Goal: Task Accomplishment & Management: Complete application form

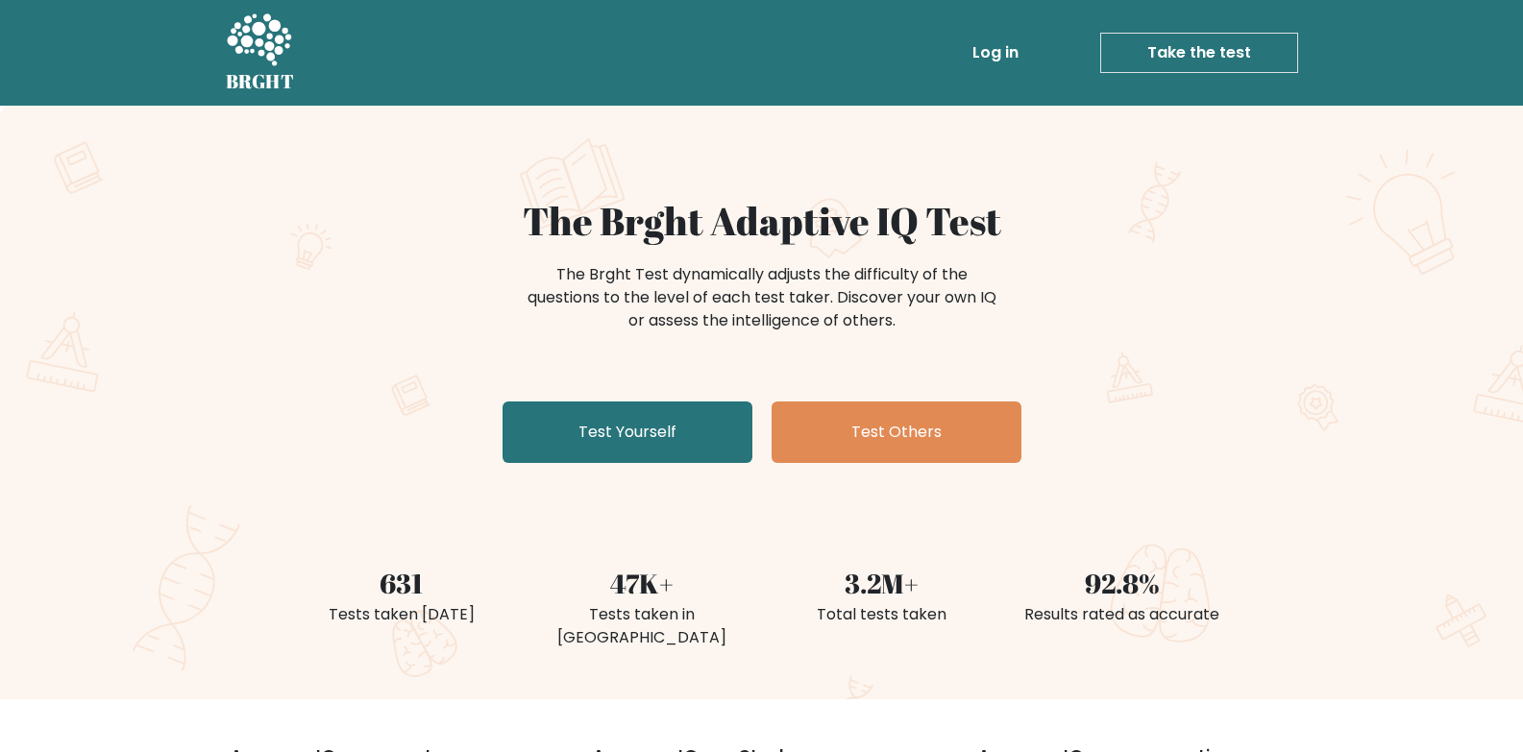
drag, startPoint x: 962, startPoint y: 69, endPoint x: 986, endPoint y: 60, distance: 25.9
click at [964, 69] on li "Log in" at bounding box center [958, 53] width 135 height 38
click at [986, 60] on link "Log in" at bounding box center [995, 53] width 61 height 38
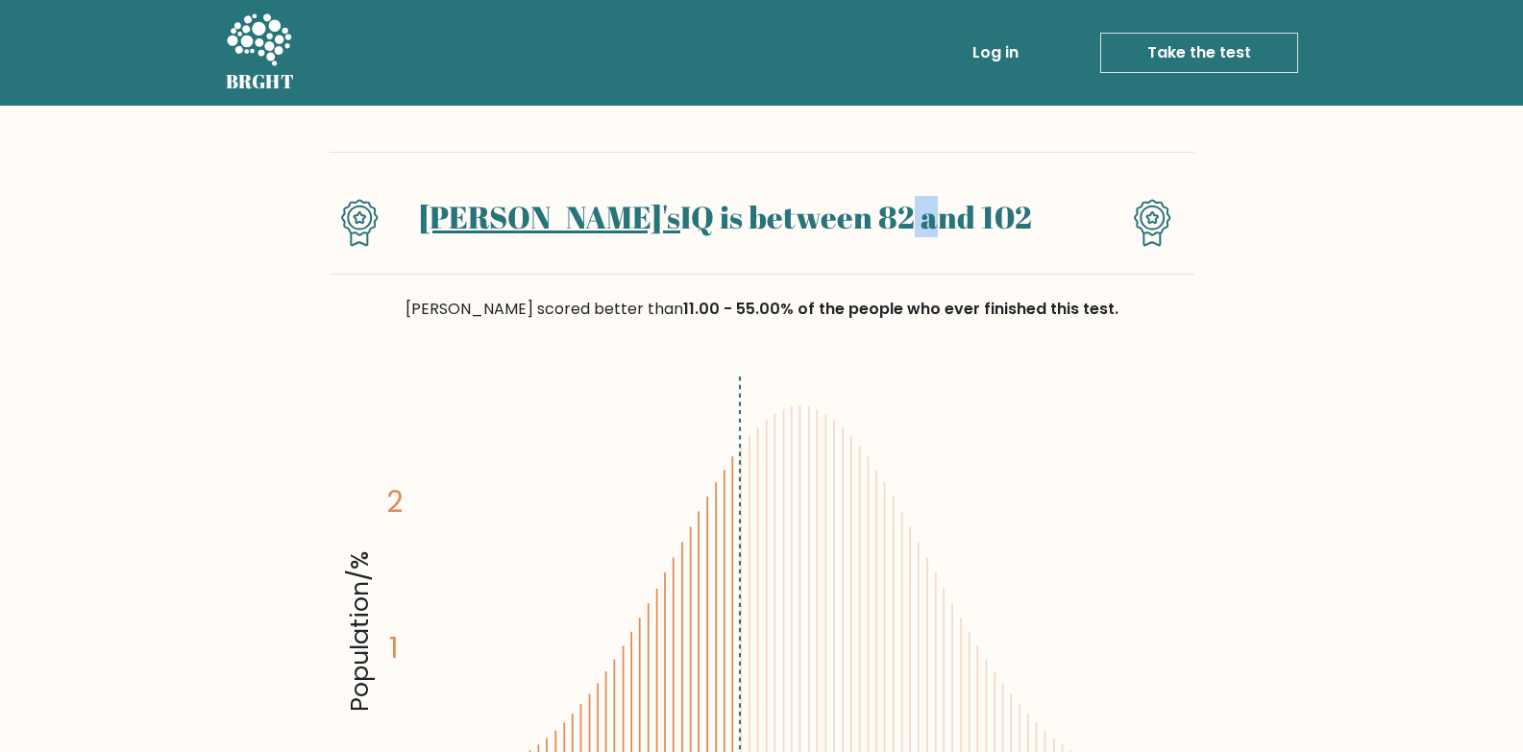
drag, startPoint x: 843, startPoint y: 220, endPoint x: 820, endPoint y: 223, distance: 22.3
click at [820, 223] on h1 "Walid's IQ is between 82 and 102" at bounding box center [724, 217] width 625 height 37
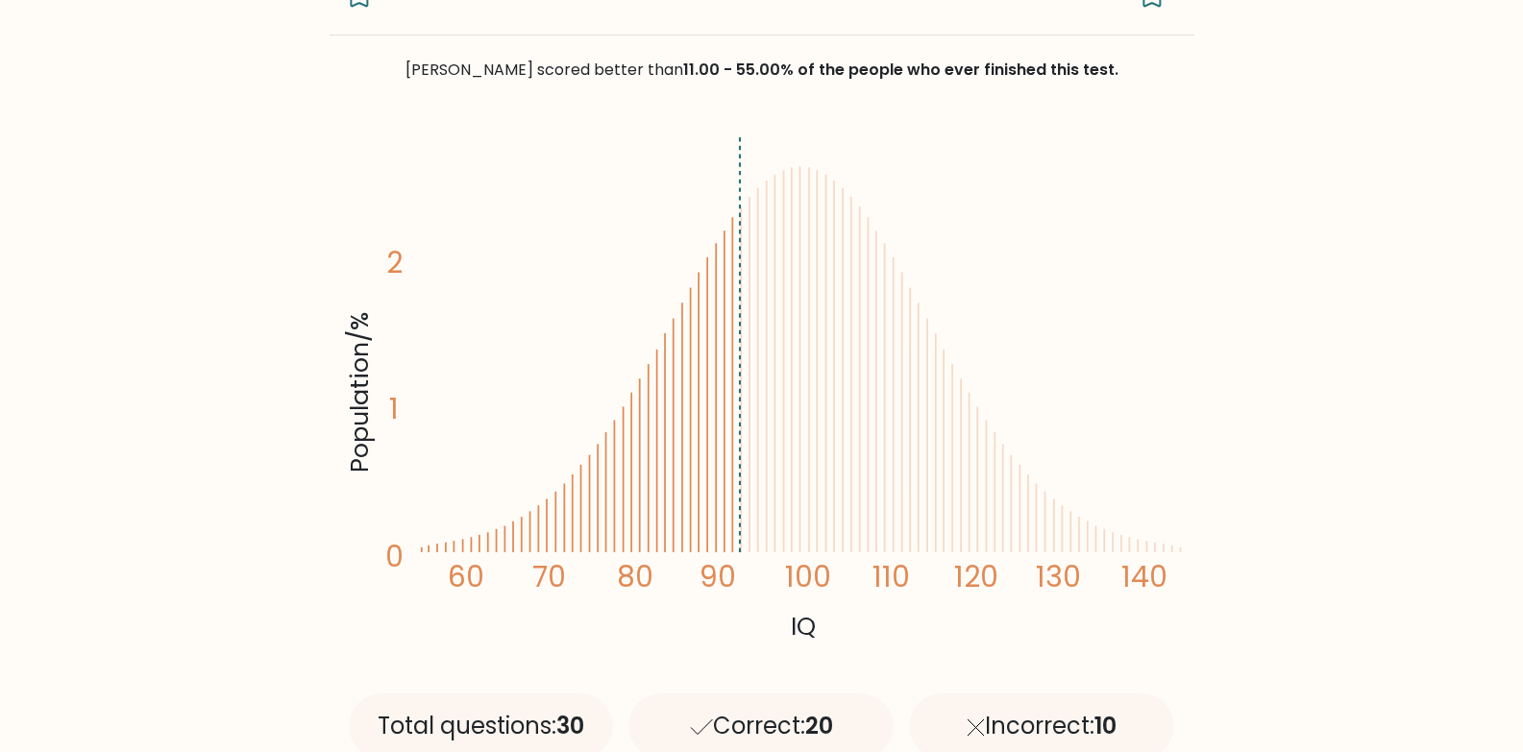
scroll to position [207, 0]
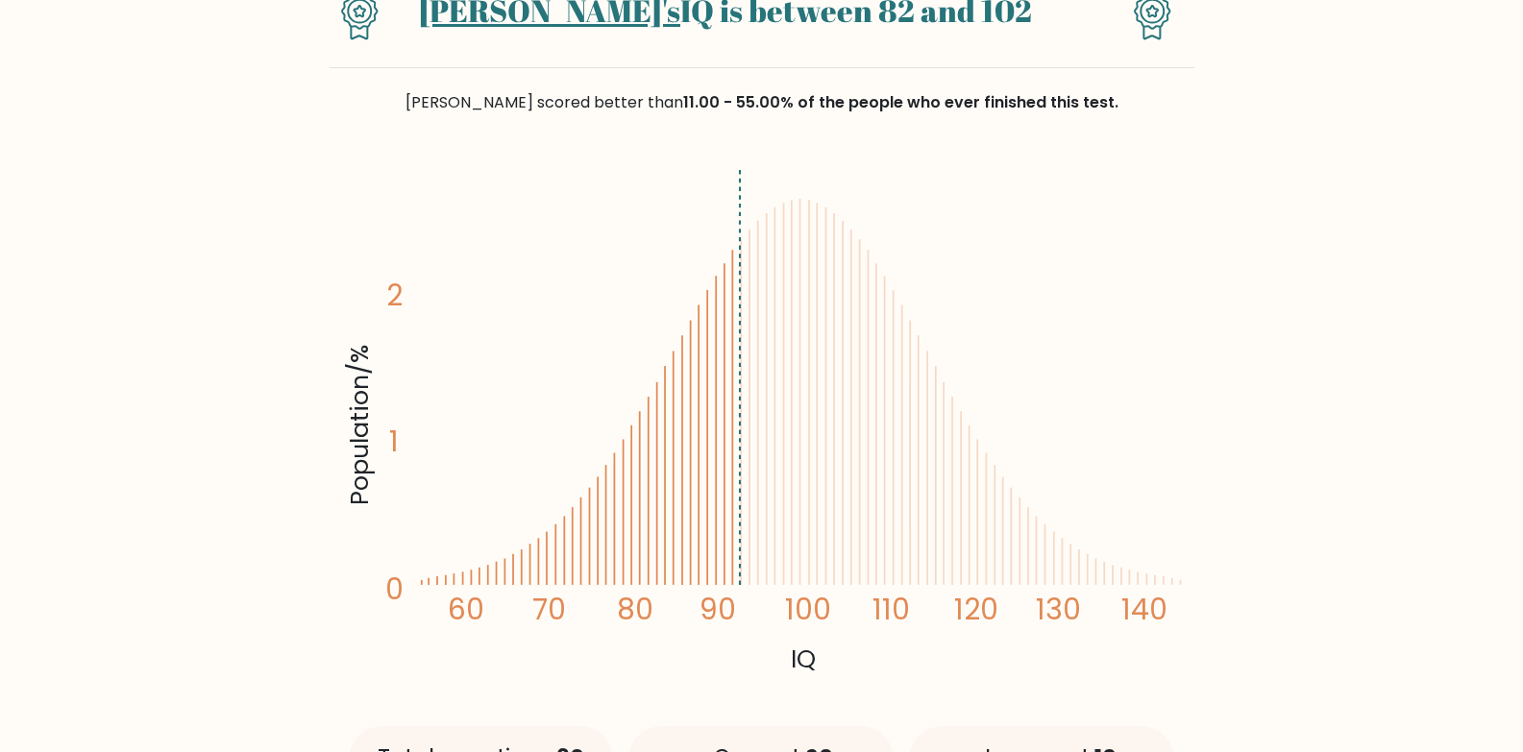
drag, startPoint x: 700, startPoint y: 354, endPoint x: 798, endPoint y: 353, distance: 98.0
click at [794, 353] on icon "Population/% IQ 0 1 2 60 70 80 90 100 110 120 130 140" at bounding box center [762, 419] width 842 height 519
click at [864, 375] on icon "Population/% IQ 0 1 2 60 70 80 90 100 110 120 130 140" at bounding box center [762, 419] width 842 height 519
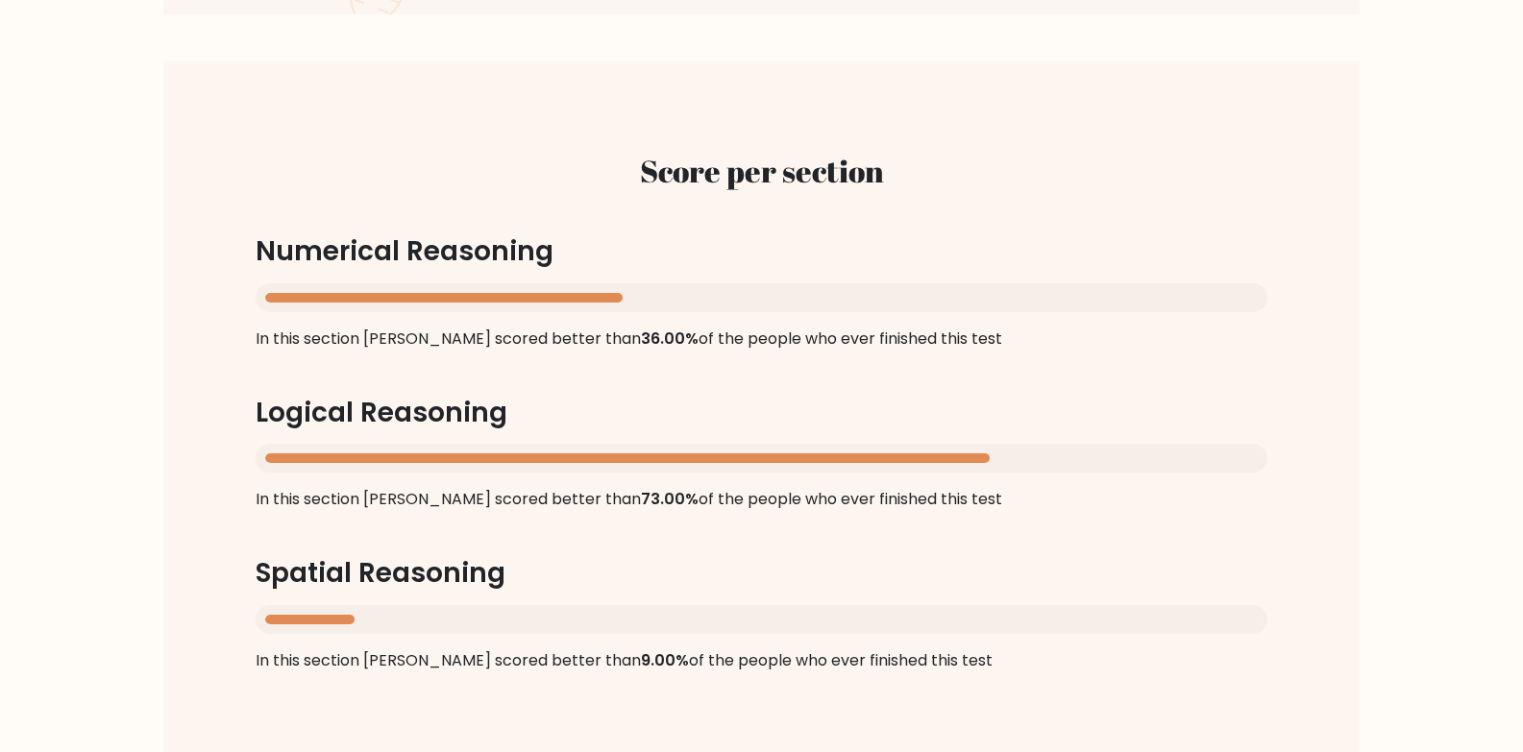
scroll to position [1603, 0]
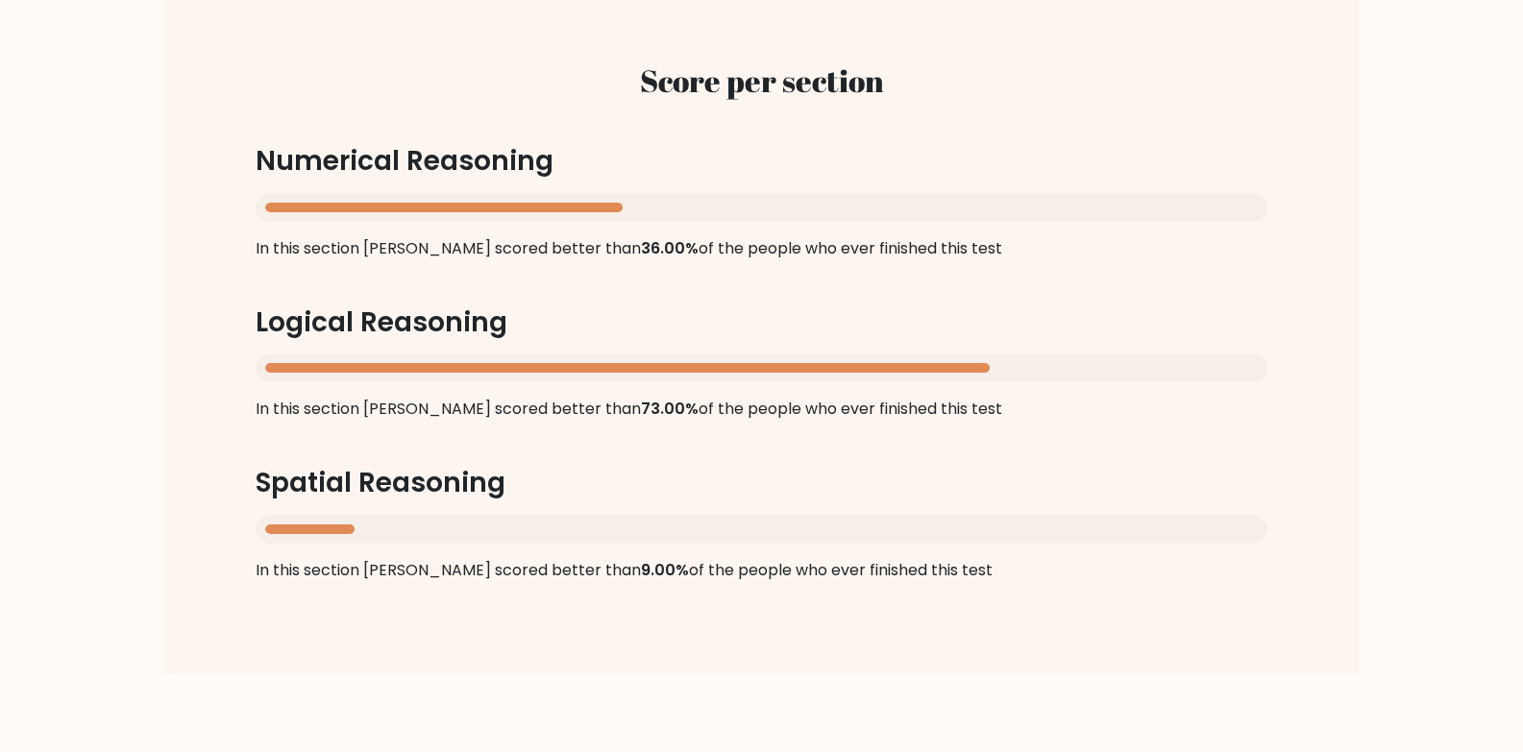
click at [398, 467] on h3 "Spatial Reasoning" at bounding box center [762, 483] width 1012 height 33
click at [361, 306] on h3 "Logical Reasoning" at bounding box center [762, 322] width 1012 height 33
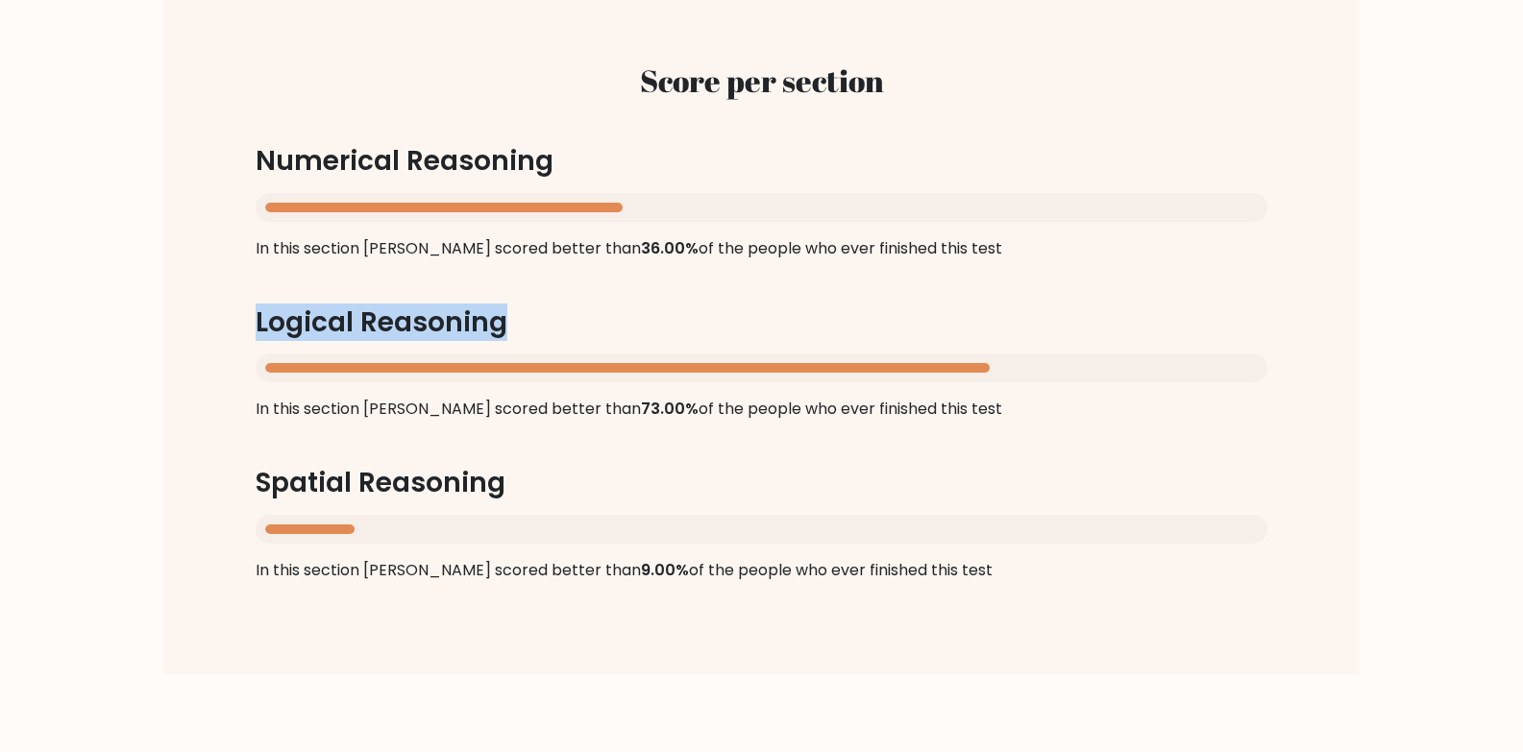
click at [361, 306] on h3 "Logical Reasoning" at bounding box center [762, 322] width 1012 height 33
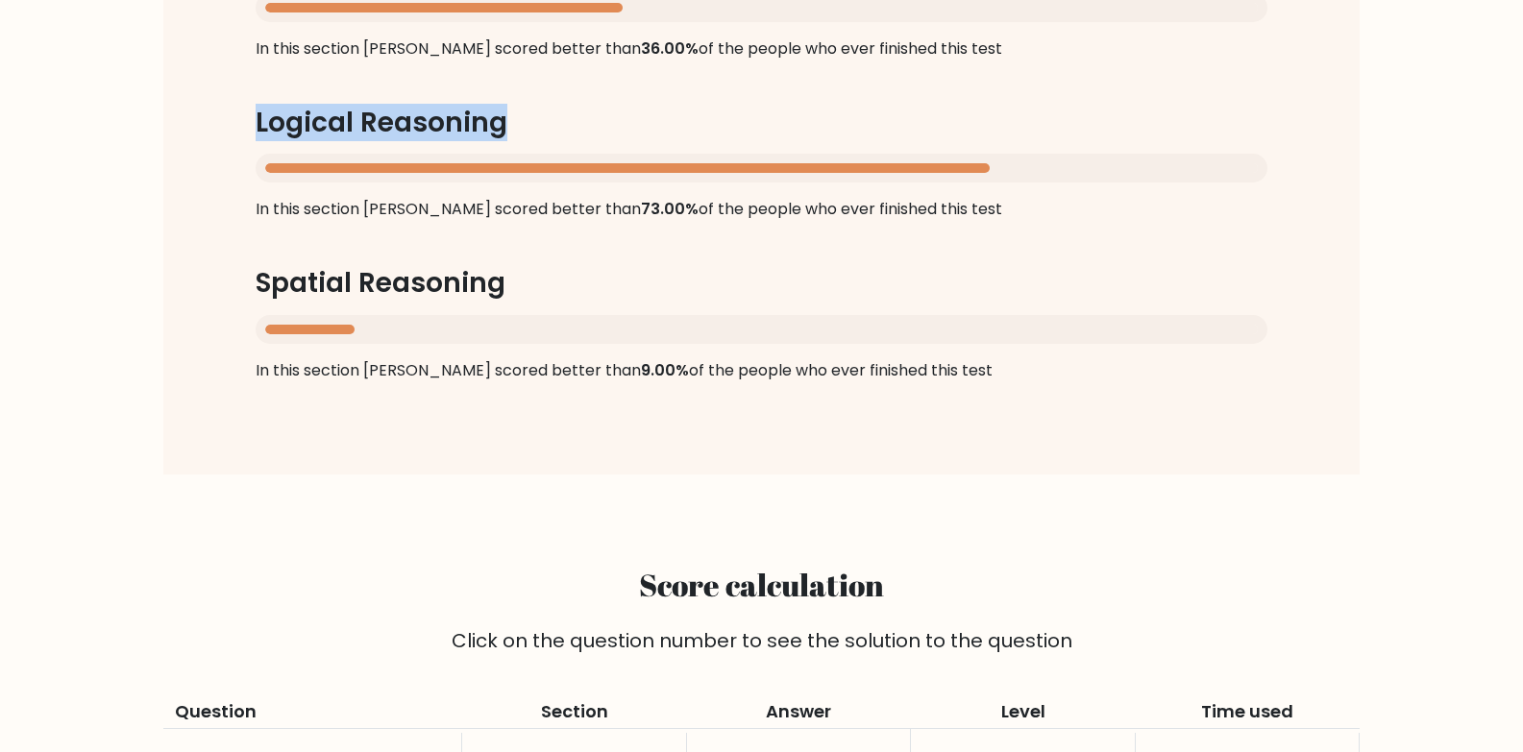
scroll to position [0, 0]
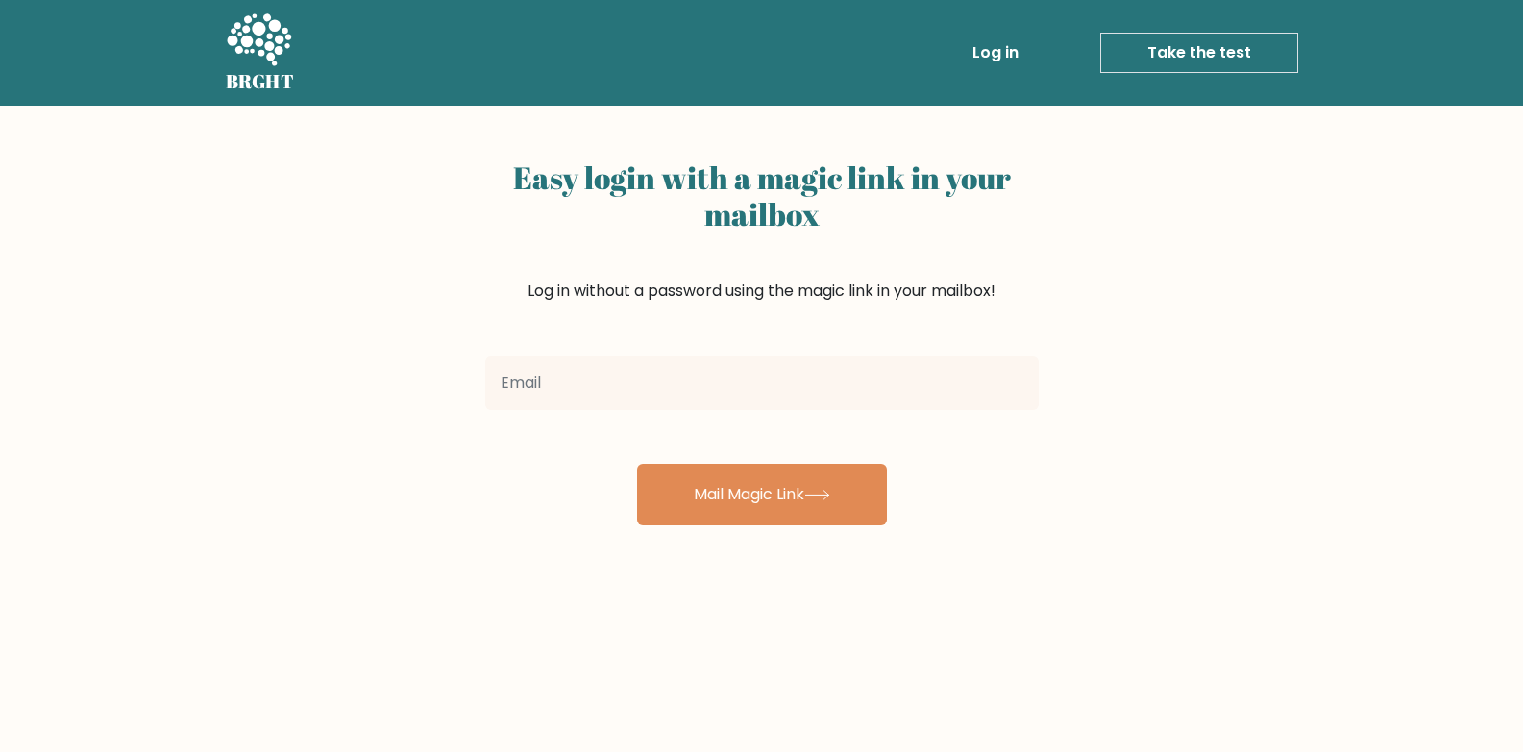
click at [696, 375] on input "email" at bounding box center [761, 383] width 553 height 54
type input "bacharoun00@gmail.com"
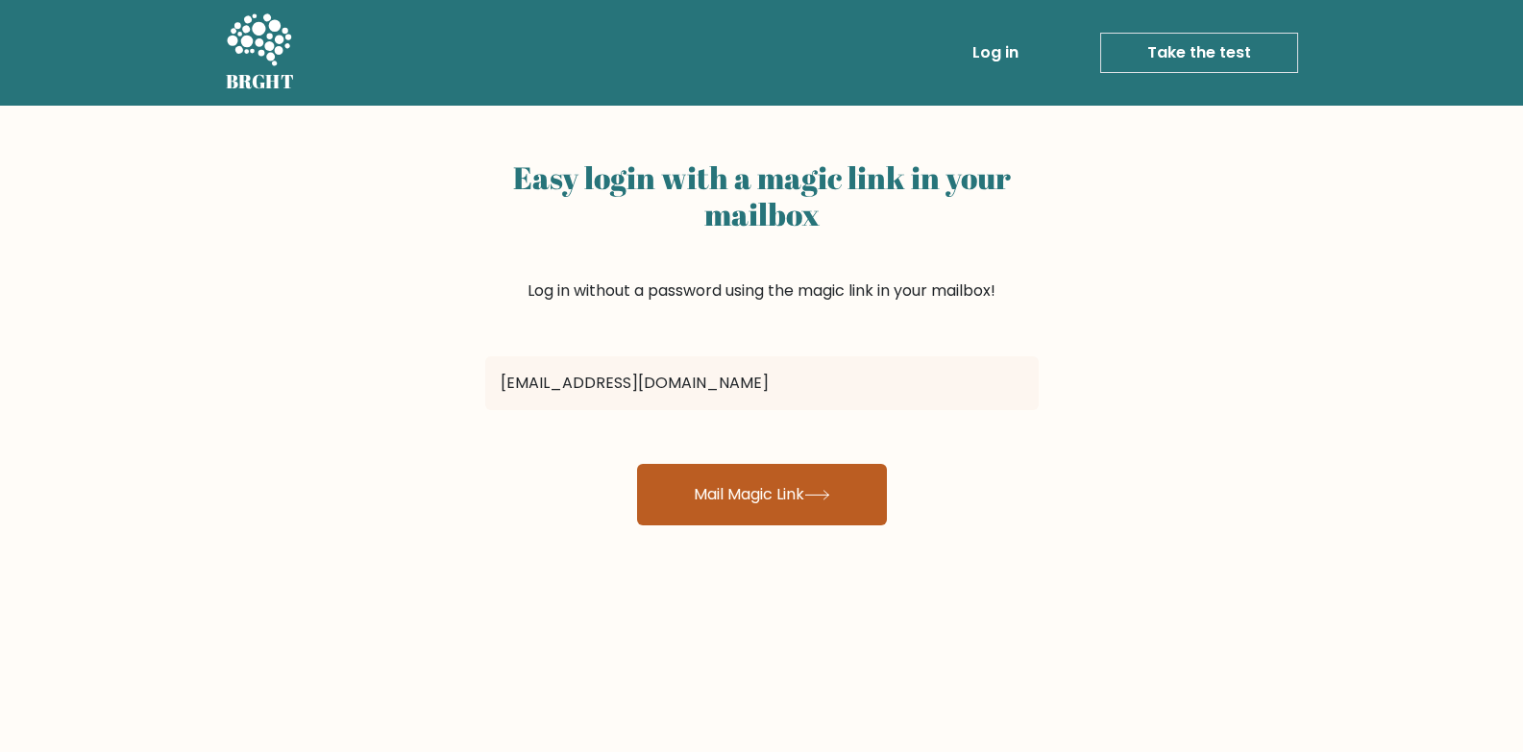
click at [765, 497] on button "Mail Magic Link" at bounding box center [762, 494] width 250 height 61
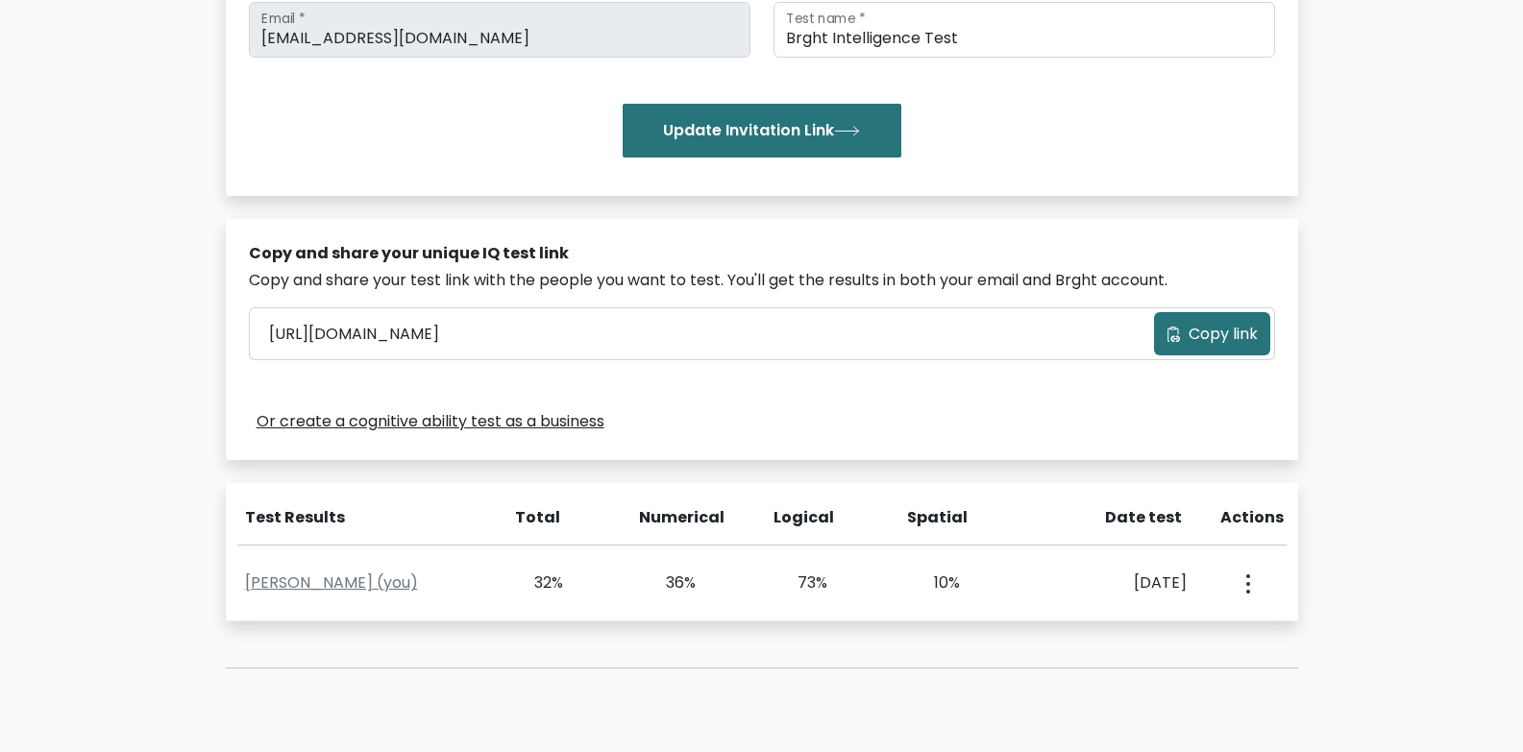
scroll to position [384, 0]
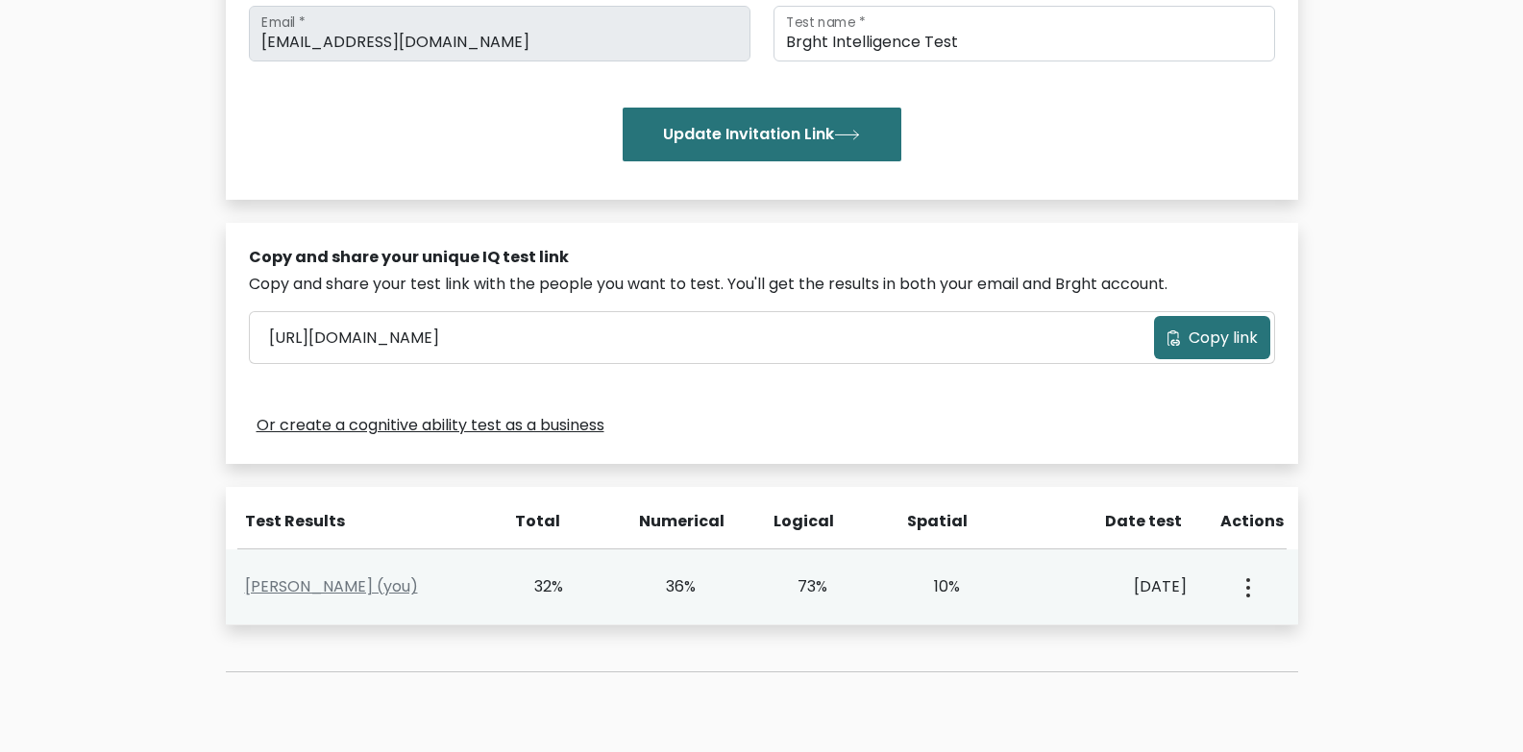
click at [1253, 593] on button "button" at bounding box center [1245, 587] width 15 height 60
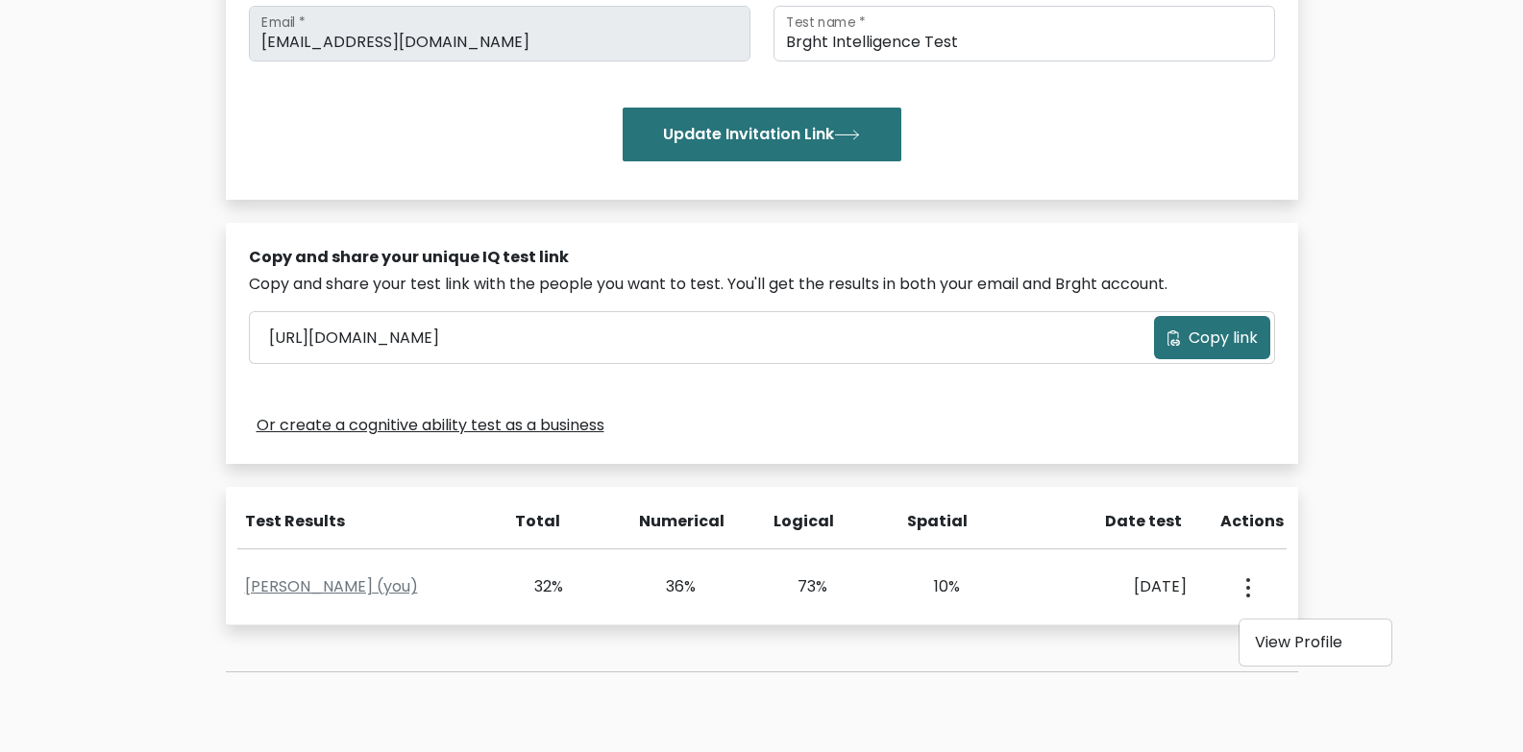
click at [1324, 532] on div "Test the IQ of other people 40 questions 30 minutes English Create your unique …" at bounding box center [761, 265] width 1523 height 1089
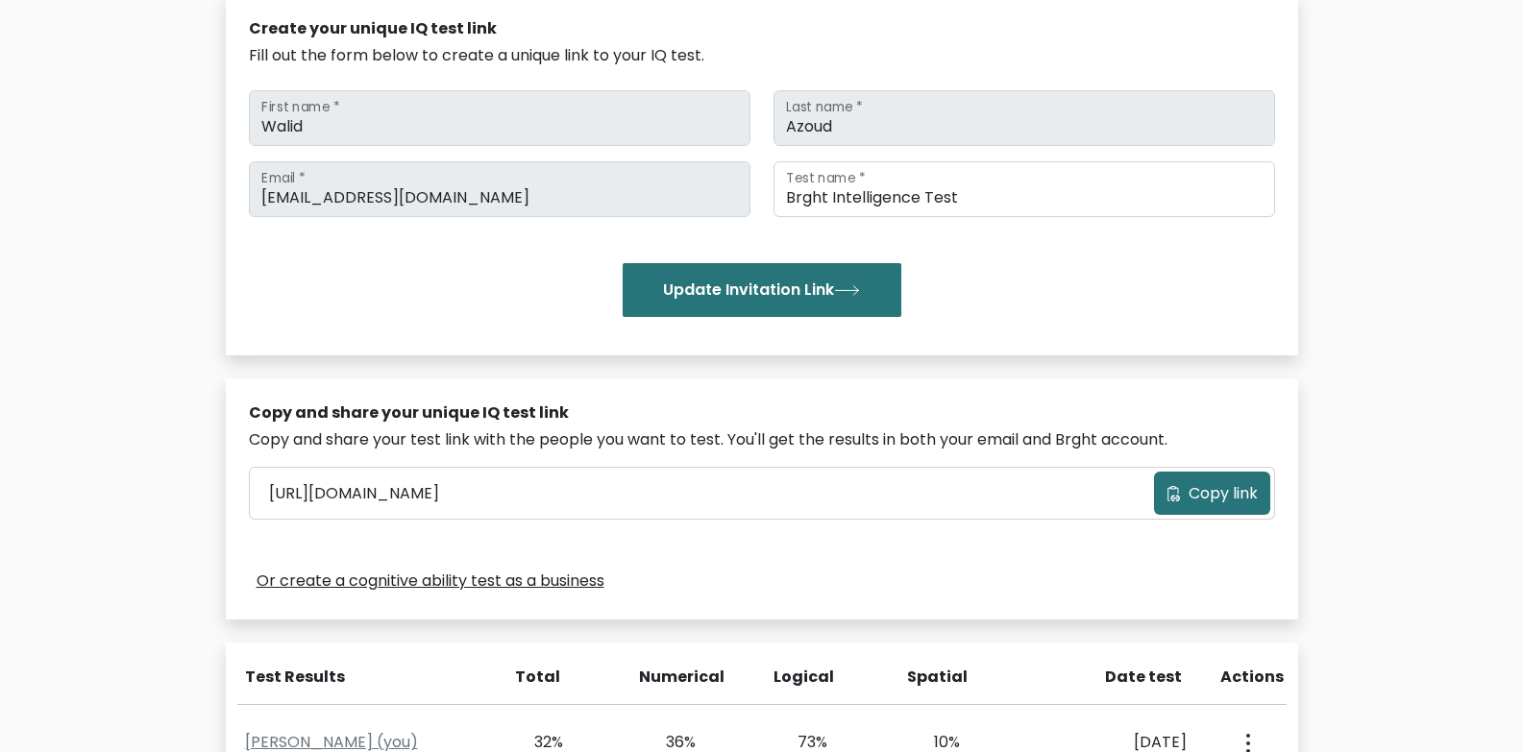
scroll to position [386, 0]
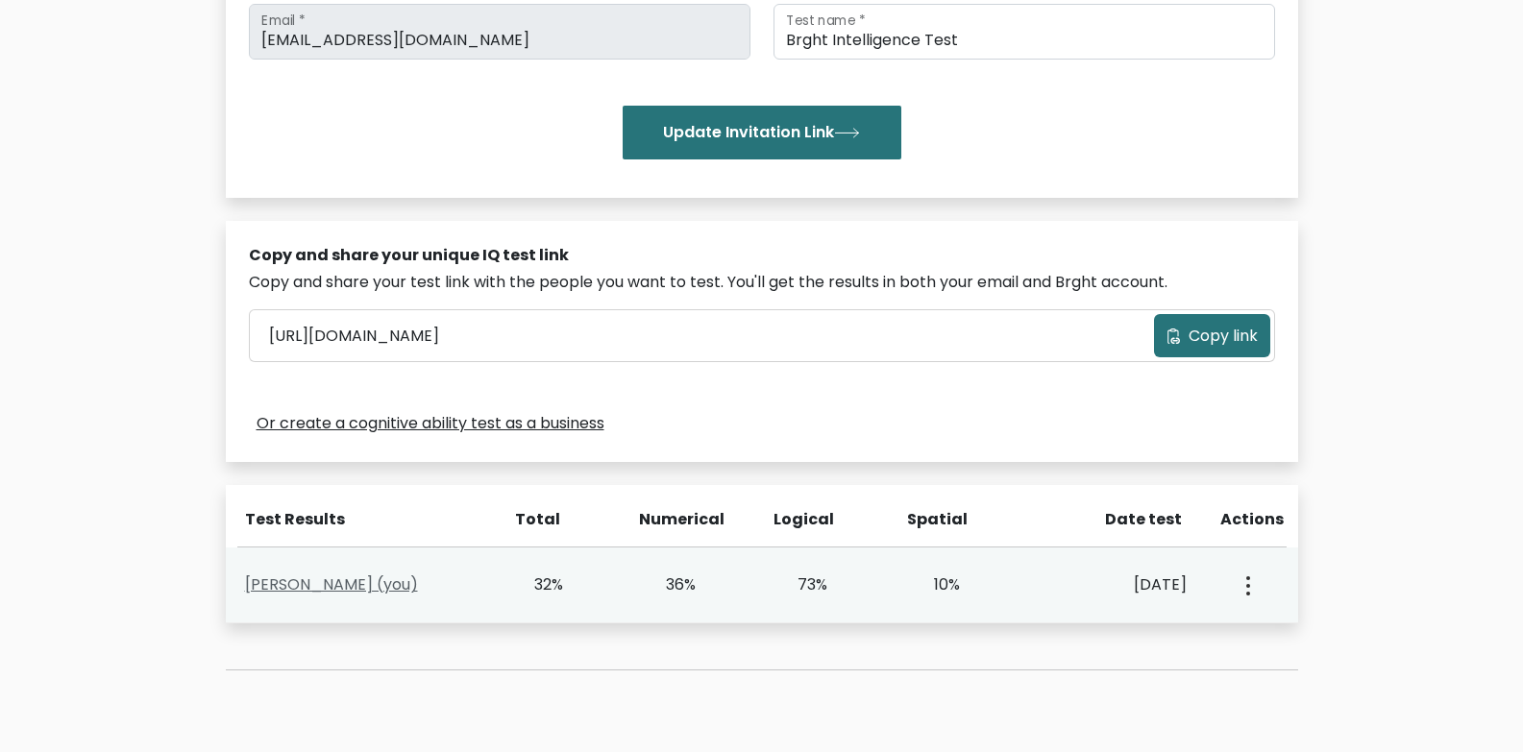
click at [351, 586] on link "Walid Azoud (you)" at bounding box center [331, 585] width 173 height 22
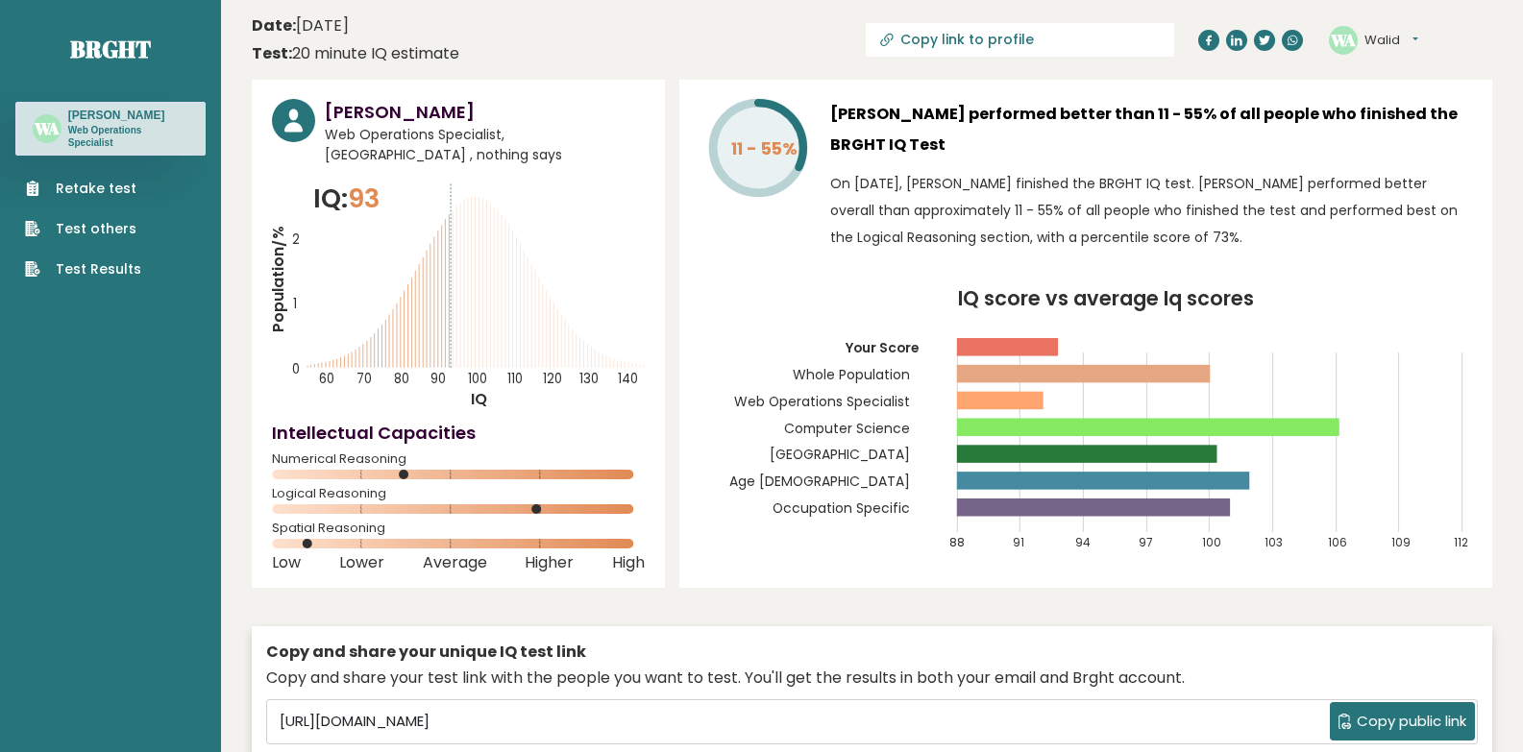
drag, startPoint x: 1166, startPoint y: 455, endPoint x: 1193, endPoint y: 455, distance: 26.9
click at [1193, 455] on rect at bounding box center [1087, 454] width 260 height 18
click at [66, 188] on link "Retake test" at bounding box center [83, 189] width 116 height 20
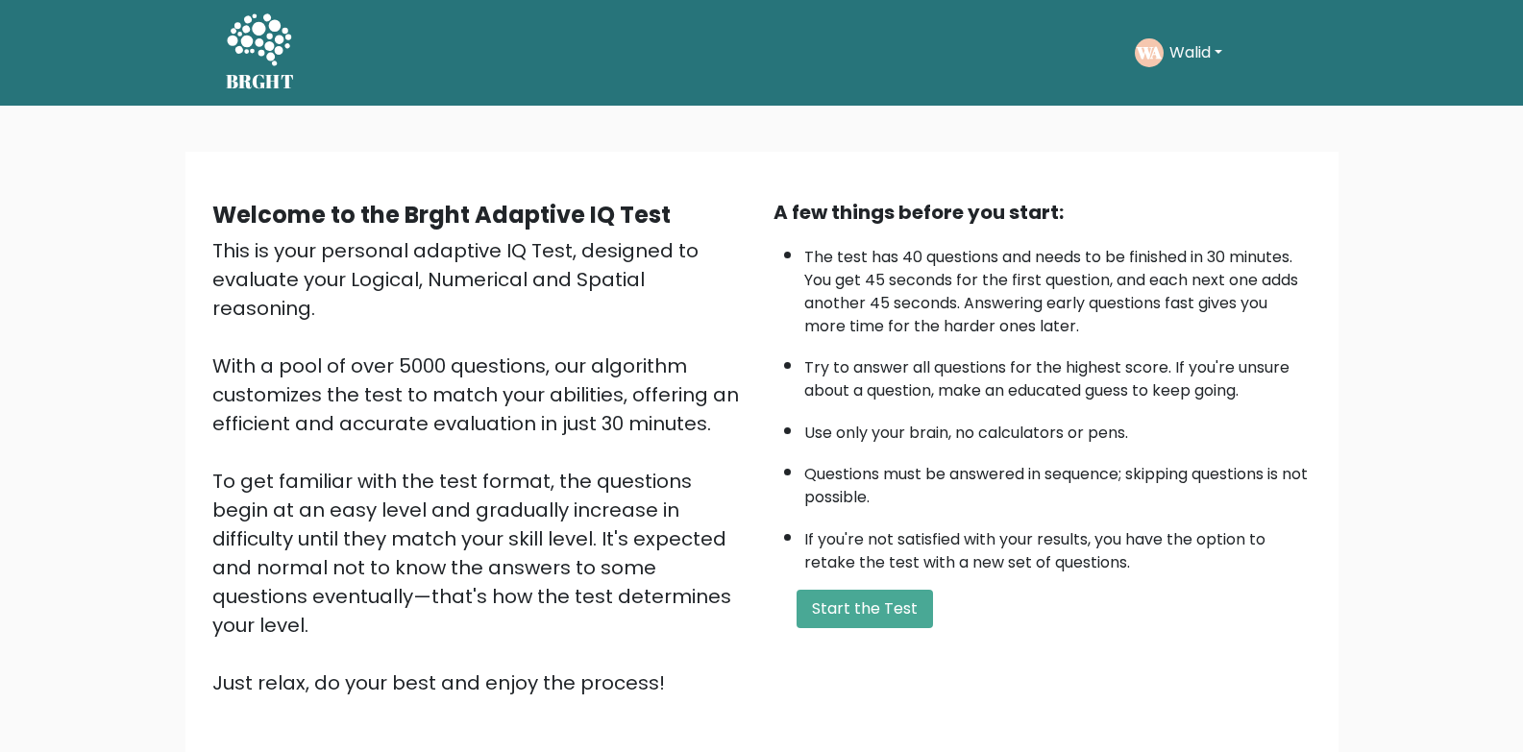
scroll to position [128, 0]
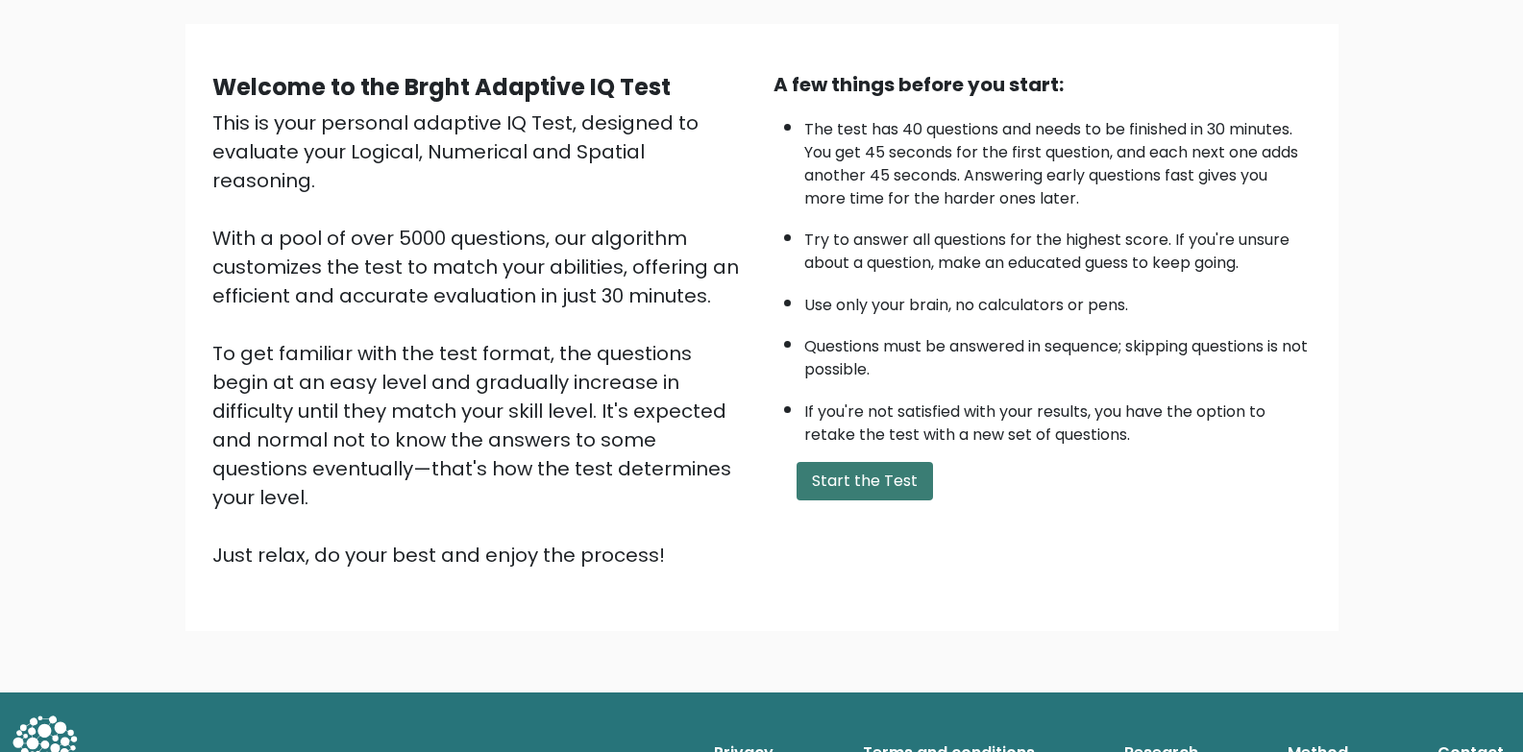
click at [882, 487] on button "Start the Test" at bounding box center [864, 481] width 136 height 38
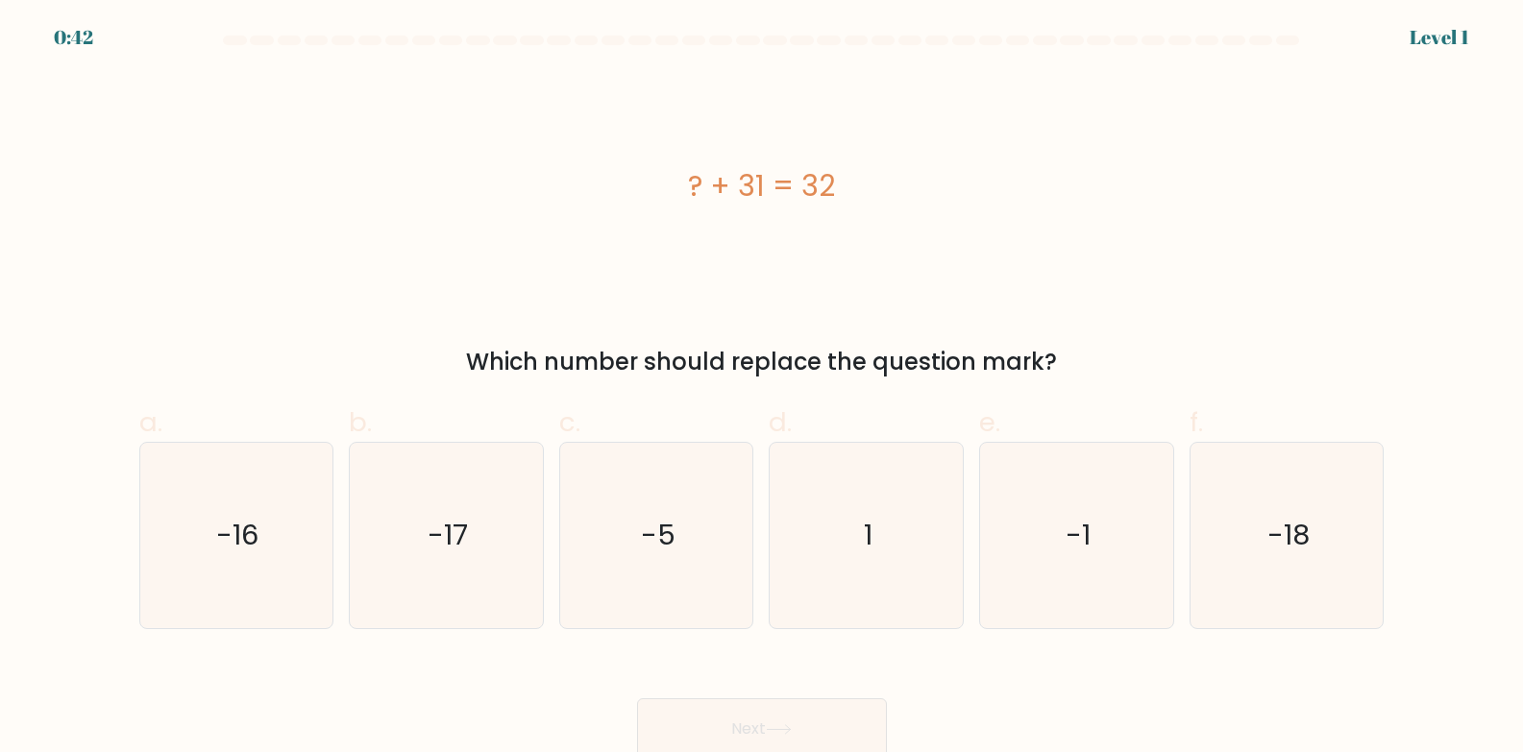
scroll to position [8, 0]
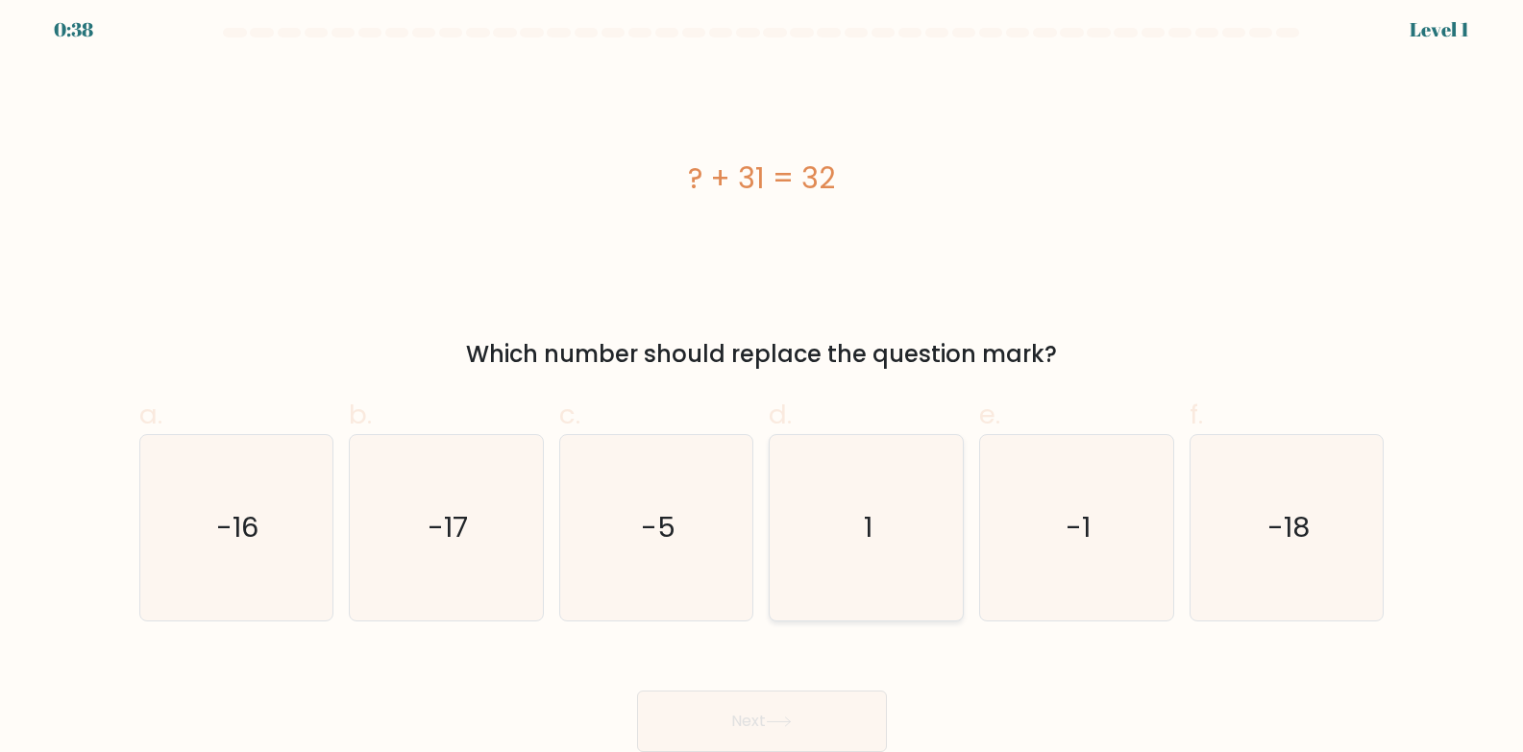
click at [870, 506] on icon "1" at bounding box center [865, 527] width 185 height 185
click at [763, 381] on input "d. 1" at bounding box center [762, 375] width 1 height 12
radio input "true"
click at [795, 729] on button "Next" at bounding box center [762, 721] width 250 height 61
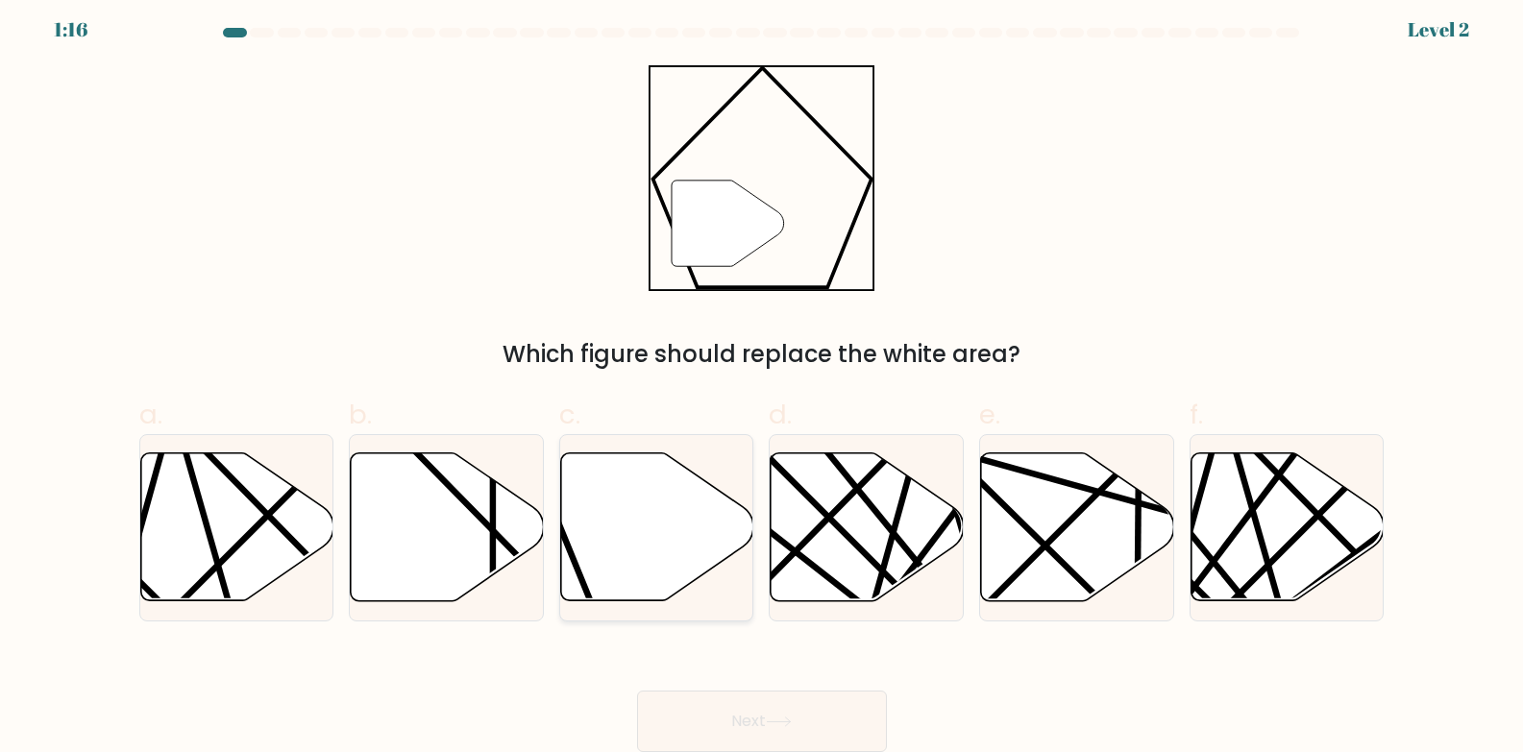
click at [618, 525] on icon at bounding box center [657, 527] width 193 height 148
click at [762, 381] on input "c." at bounding box center [762, 375] width 1 height 12
radio input "true"
click at [776, 718] on icon at bounding box center [779, 722] width 26 height 11
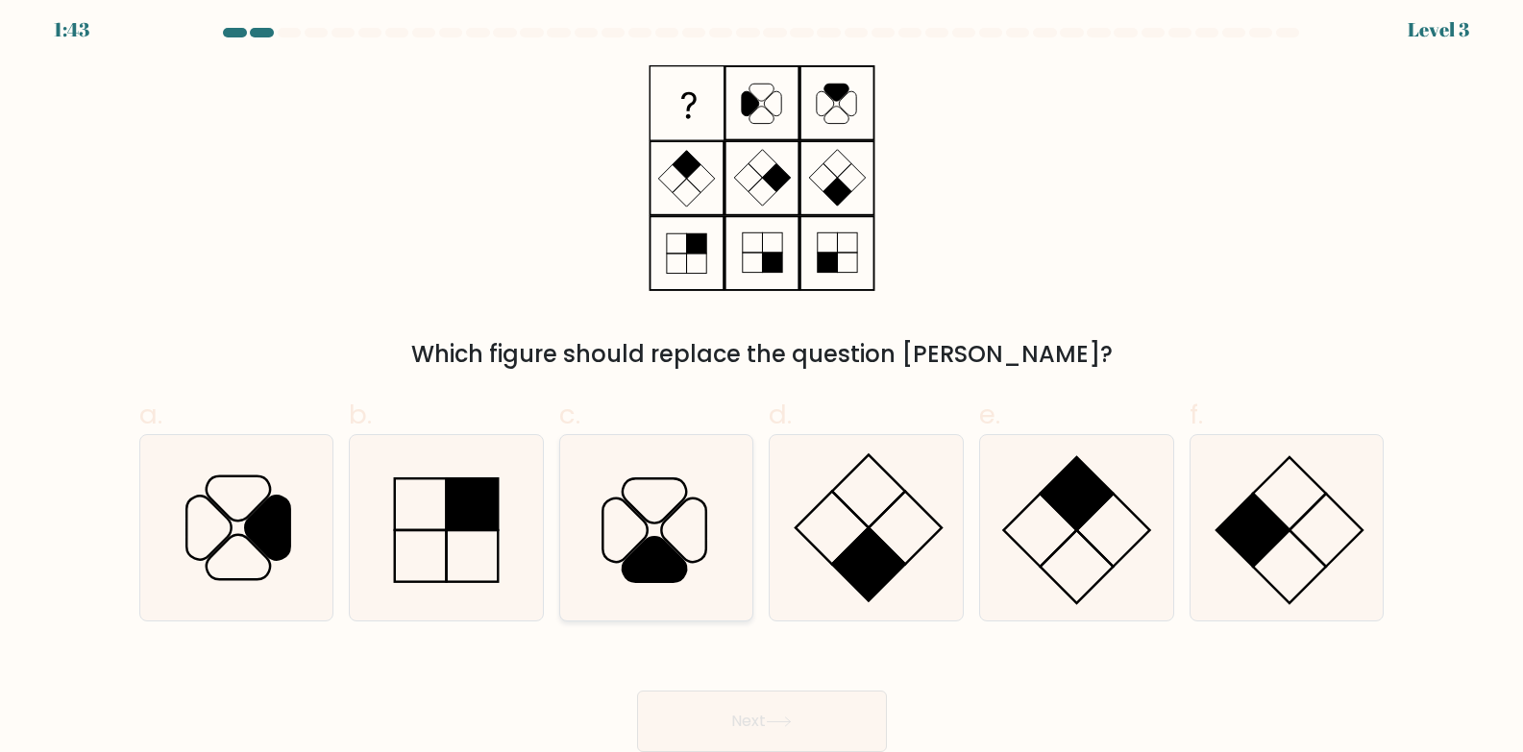
click at [672, 505] on icon at bounding box center [656, 527] width 185 height 185
click at [762, 381] on input "c." at bounding box center [762, 375] width 1 height 12
radio input "true"
click at [772, 721] on icon at bounding box center [779, 722] width 26 height 11
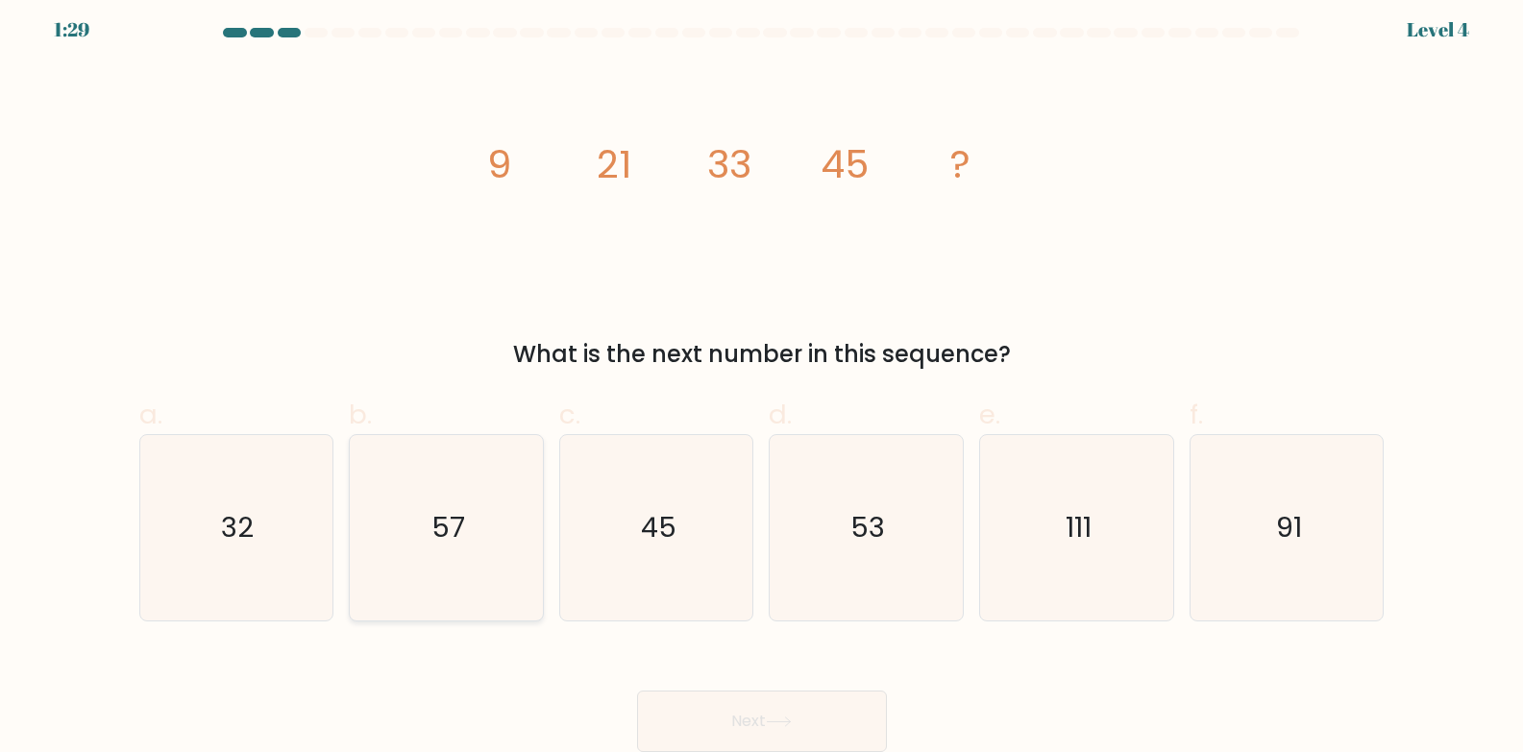
click at [452, 471] on icon "57" at bounding box center [446, 527] width 185 height 185
click at [762, 381] on input "b. 57" at bounding box center [762, 375] width 1 height 12
radio input "true"
click at [770, 705] on button "Next" at bounding box center [762, 721] width 250 height 61
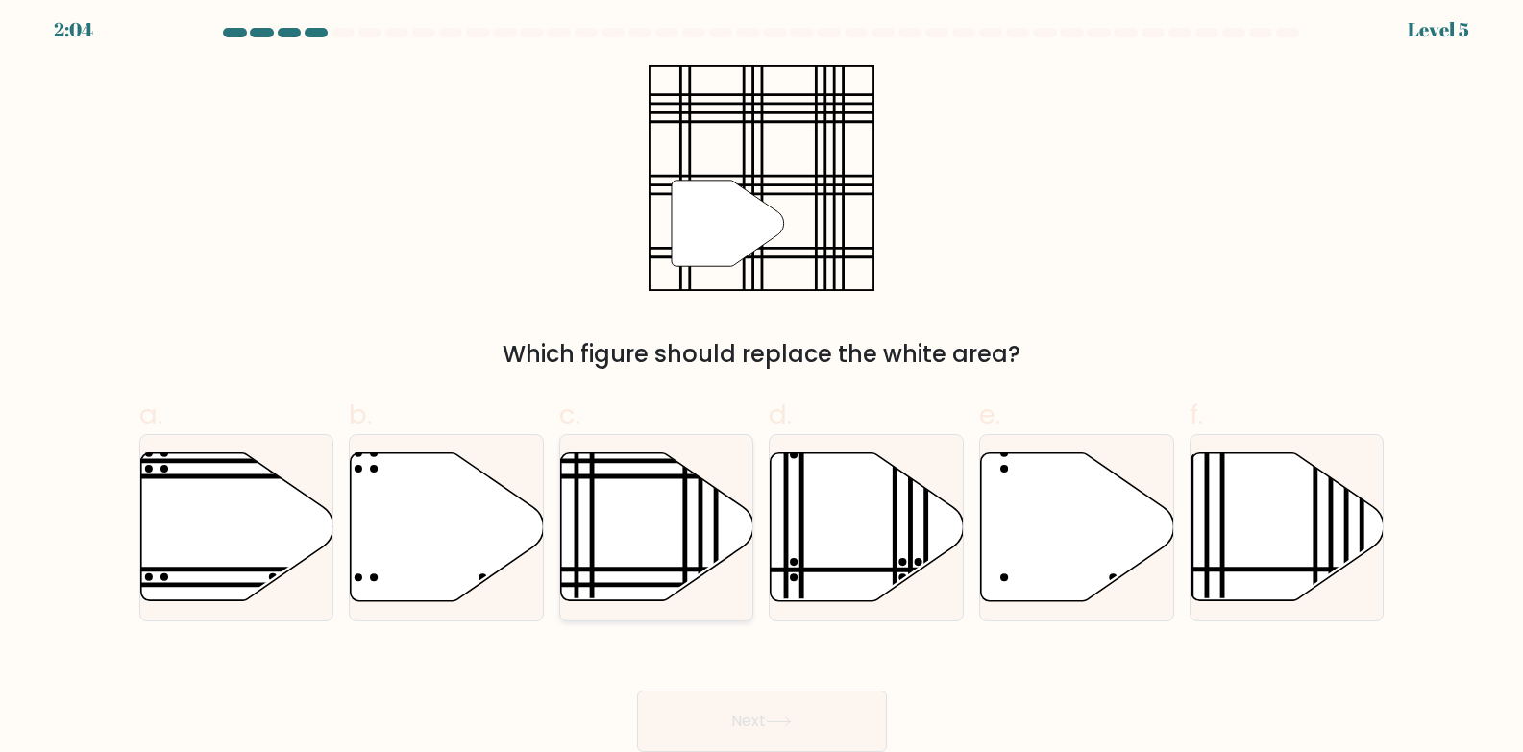
click at [636, 521] on icon at bounding box center [657, 527] width 193 height 148
click at [762, 381] on input "c." at bounding box center [762, 375] width 1 height 12
radio input "true"
click at [793, 750] on button "Next" at bounding box center [762, 721] width 250 height 61
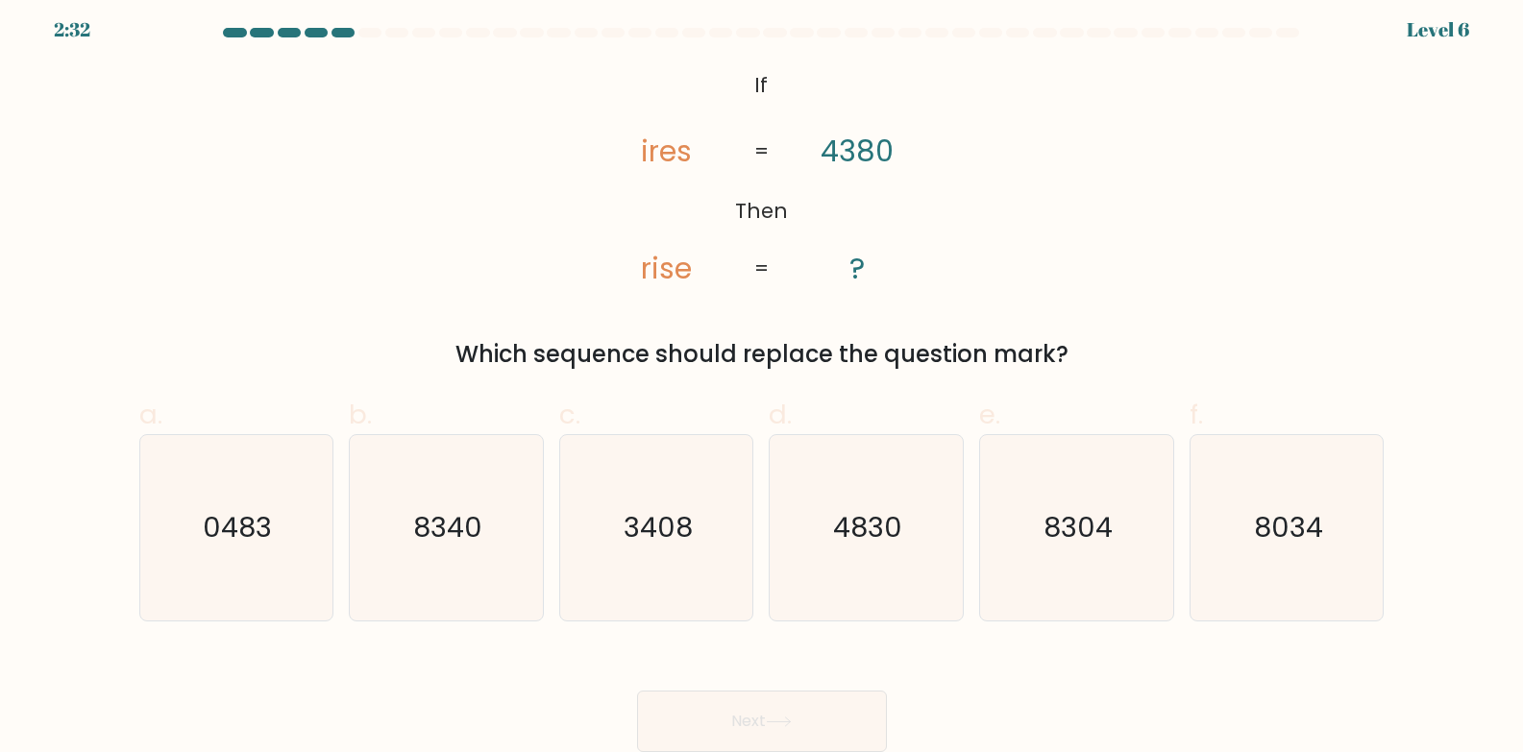
click at [589, 379] on div "a. 0483 b. 8340 c." at bounding box center [762, 500] width 1260 height 242
click at [635, 205] on icon "@import url('[URL][DOMAIN_NAME]); If Then ires rise 4380 ? = =" at bounding box center [761, 178] width 366 height 226
click at [665, 488] on icon "3408" at bounding box center [656, 527] width 185 height 185
click at [762, 381] on input "c. 3408" at bounding box center [762, 375] width 1 height 12
radio input "true"
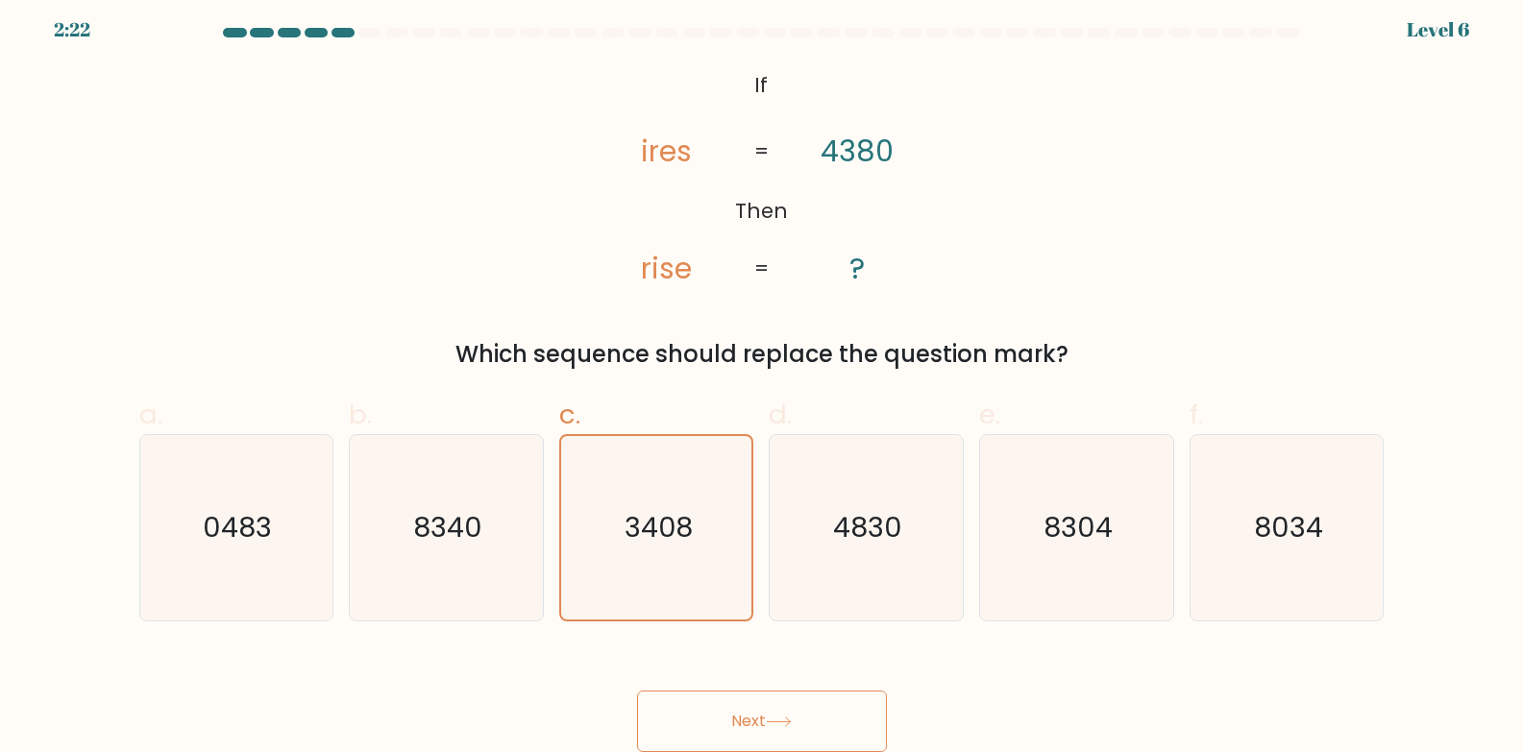
drag, startPoint x: 732, startPoint y: 678, endPoint x: 746, endPoint y: 717, distance: 41.0
click at [745, 717] on div "Next" at bounding box center [762, 699] width 1268 height 108
click at [746, 717] on button "Next" at bounding box center [762, 721] width 250 height 61
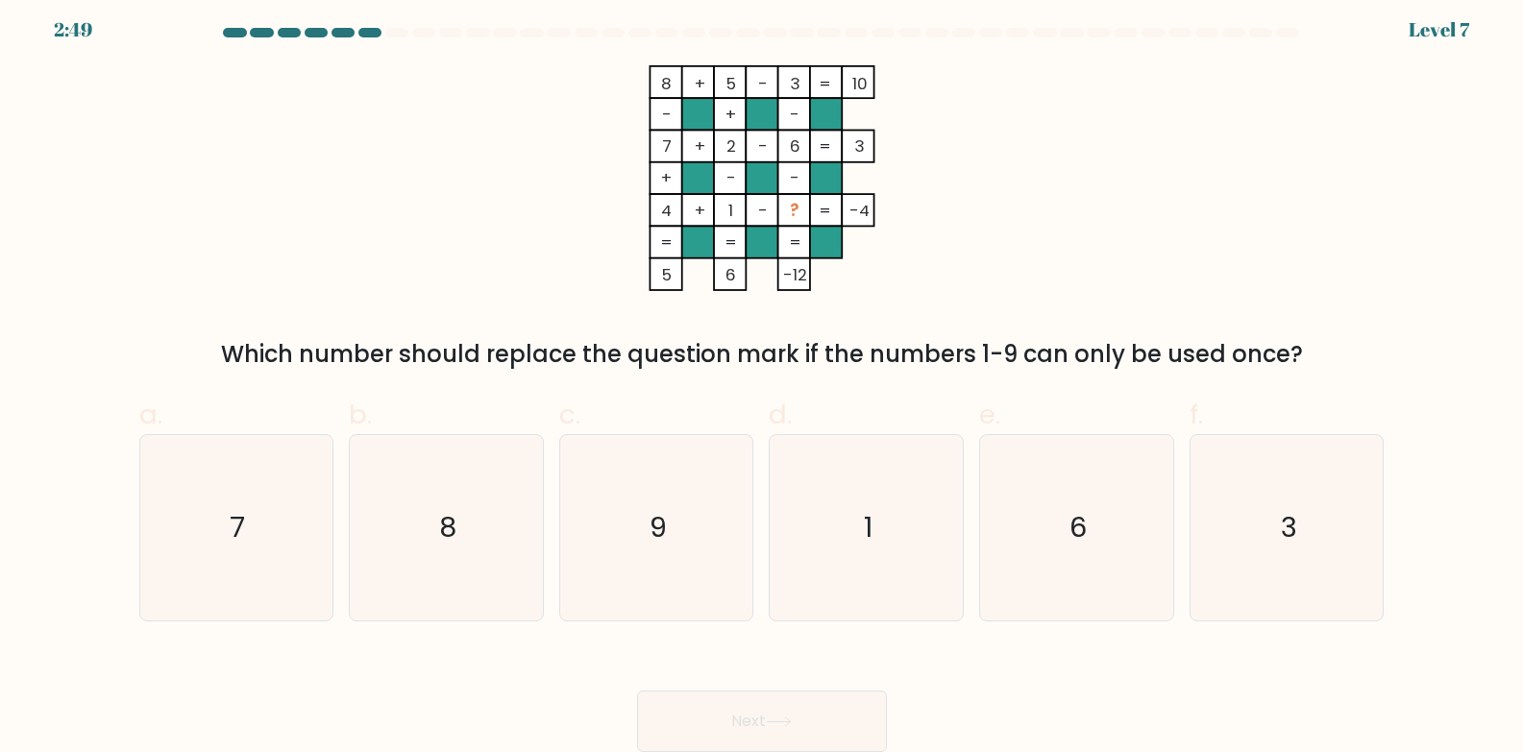
drag, startPoint x: 802, startPoint y: 212, endPoint x: 788, endPoint y: 212, distance: 14.4
click at [788, 212] on rect at bounding box center [793, 210] width 32 height 32
click at [677, 505] on icon "9" at bounding box center [656, 527] width 185 height 185
click at [762, 381] on input "c. 9" at bounding box center [762, 375] width 1 height 12
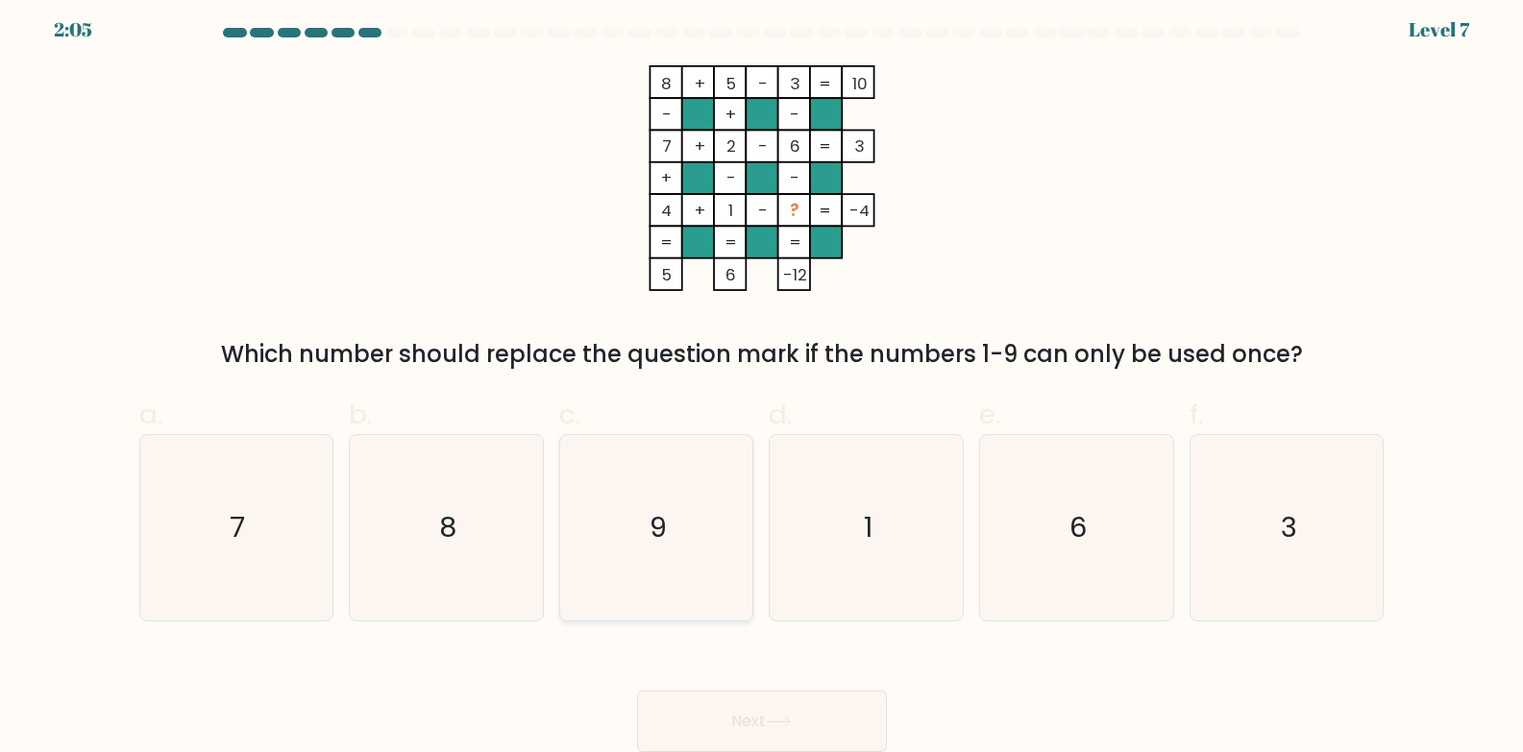
radio input "true"
click at [771, 714] on button "Next" at bounding box center [762, 721] width 250 height 61
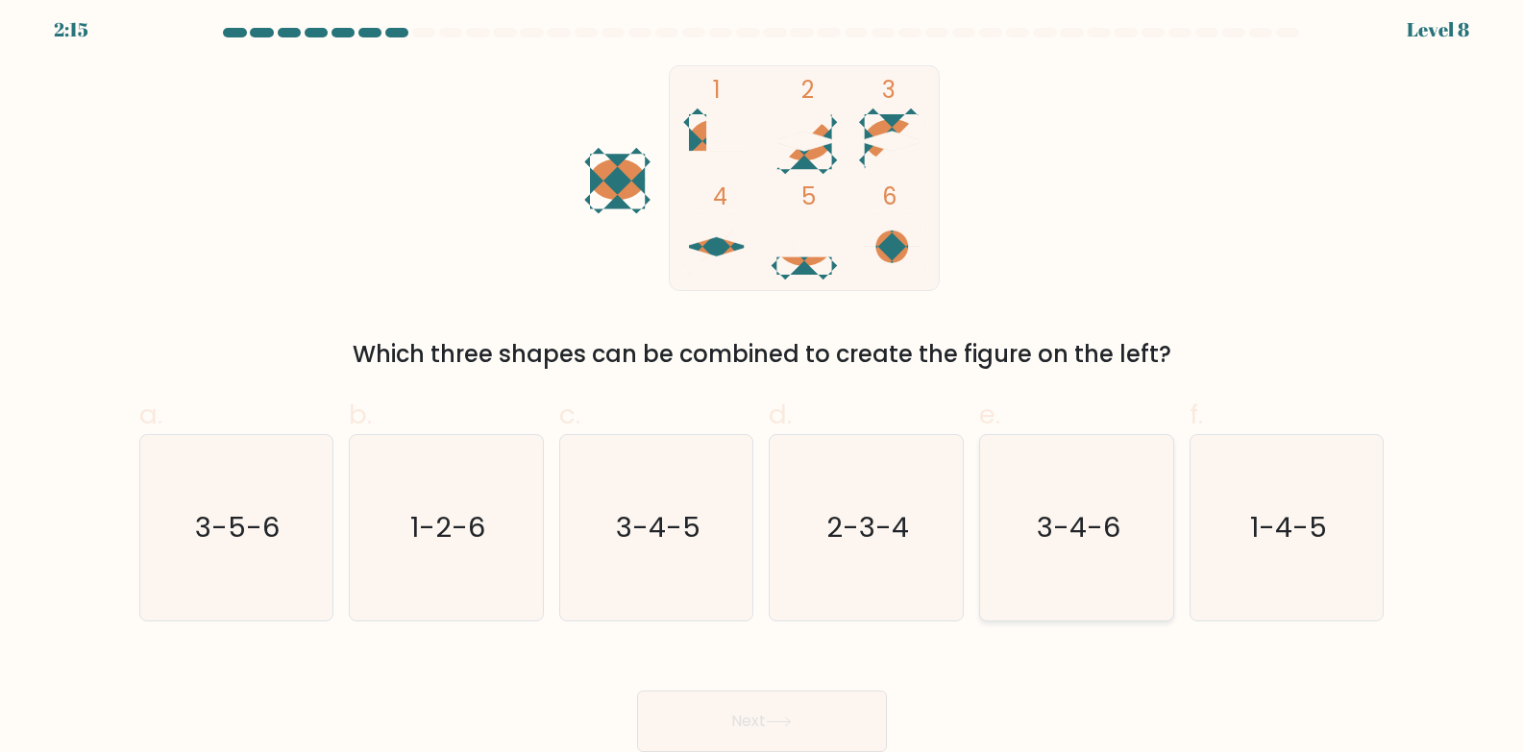
click at [1048, 512] on text "3-4-6" at bounding box center [1079, 528] width 84 height 38
click at [763, 381] on input "e. 3-4-6" at bounding box center [762, 375] width 1 height 12
radio input "true"
click at [723, 719] on button "Next" at bounding box center [762, 721] width 250 height 61
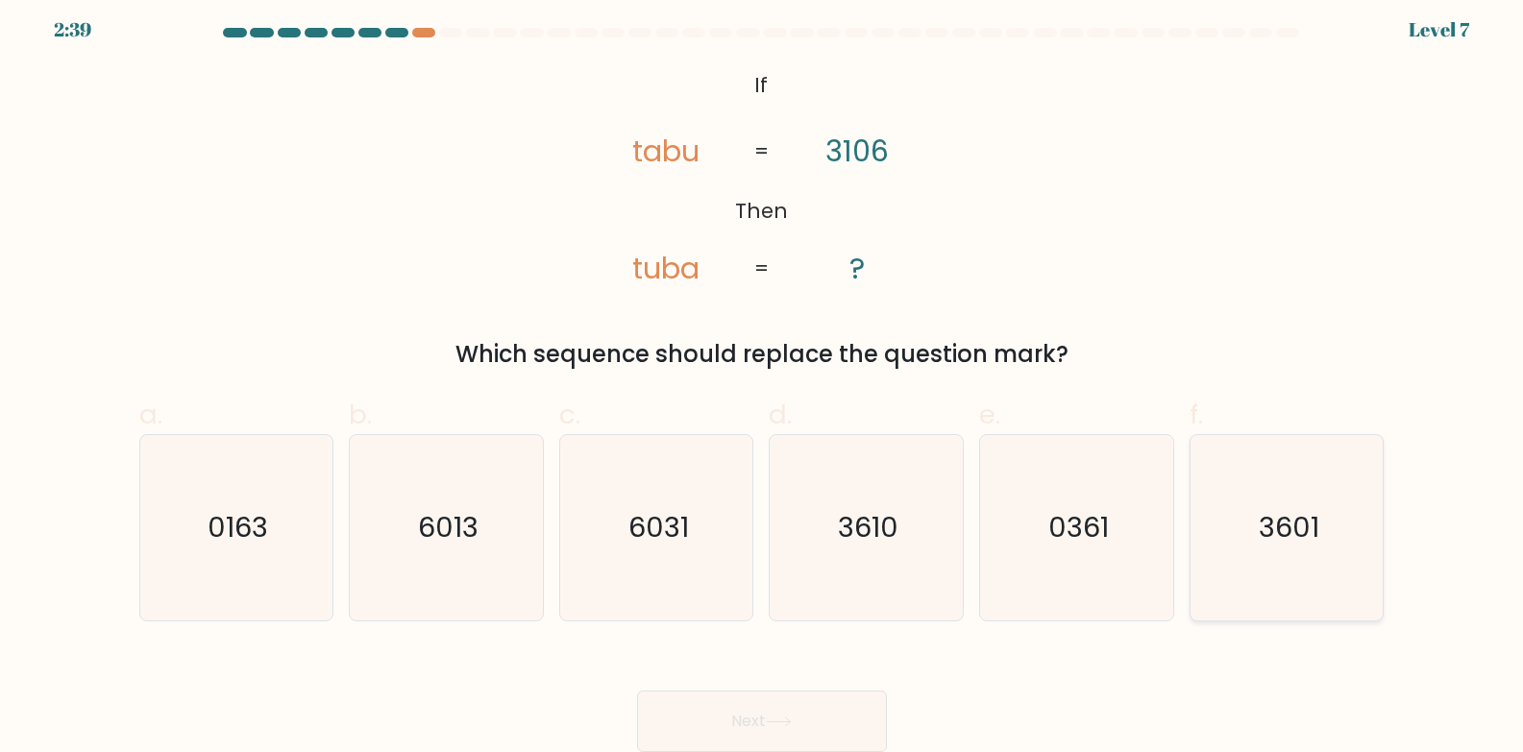
click at [1337, 525] on icon "3601" at bounding box center [1286, 527] width 185 height 185
click at [763, 381] on input "f. 3601" at bounding box center [762, 375] width 1 height 12
radio input "true"
click at [796, 715] on button "Next" at bounding box center [762, 721] width 250 height 61
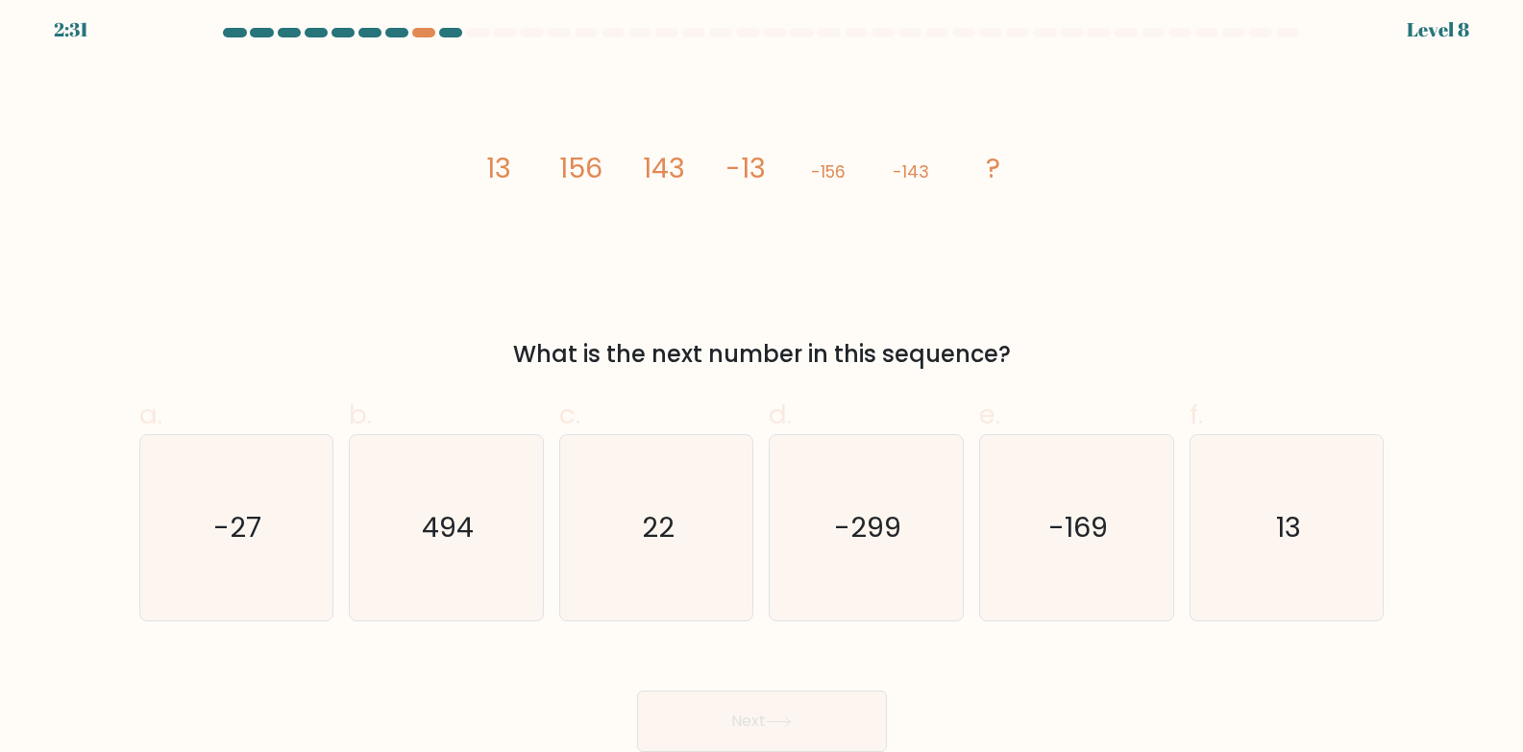
scroll to position [0, 0]
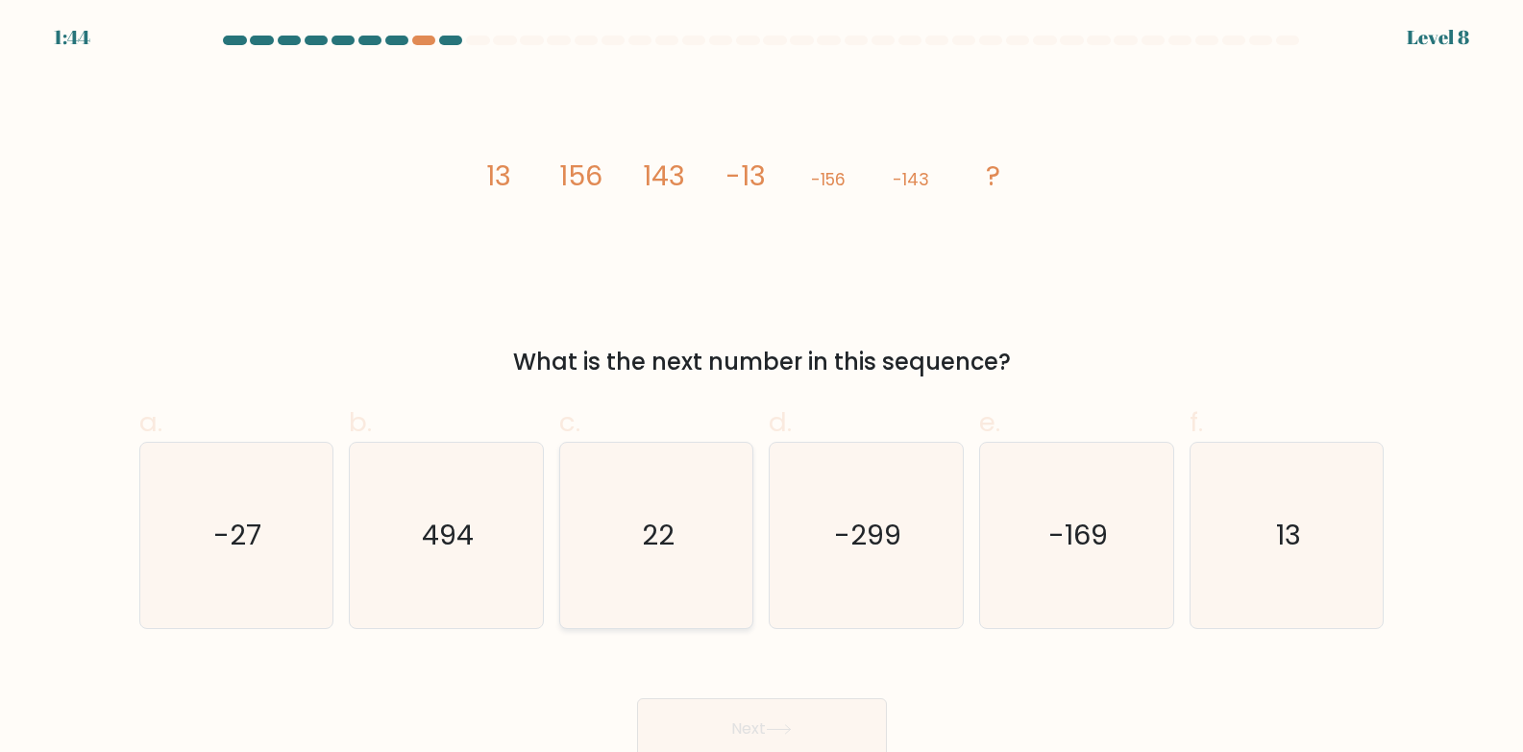
click at [714, 510] on icon "22" at bounding box center [656, 535] width 185 height 185
click at [762, 389] on input "c. 22" at bounding box center [762, 383] width 1 height 12
radio input "true"
click at [777, 727] on icon at bounding box center [779, 729] width 26 height 11
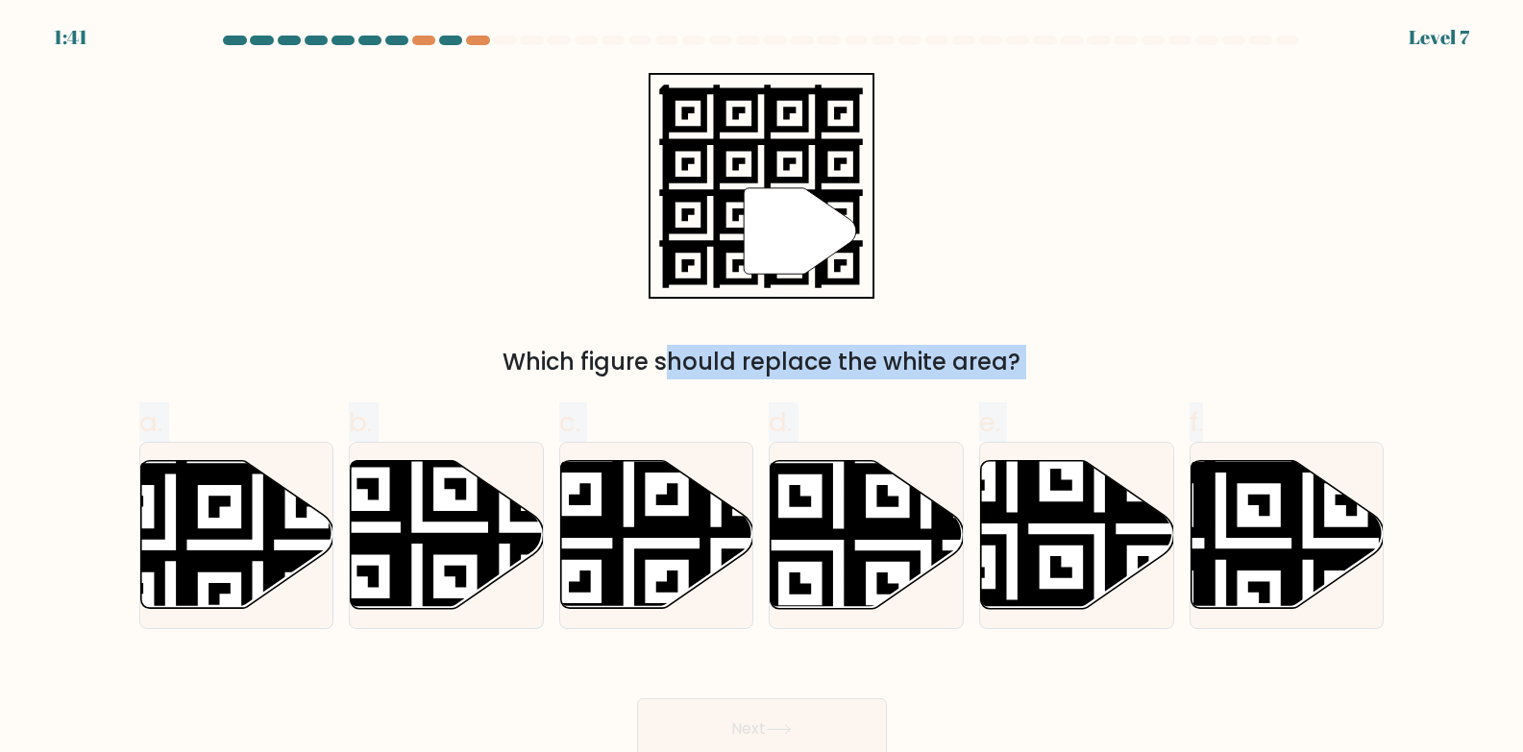
drag, startPoint x: 1285, startPoint y: 523, endPoint x: 1048, endPoint y: 245, distance: 365.2
click at [853, 246] on form "a." at bounding box center [761, 398] width 1523 height 724
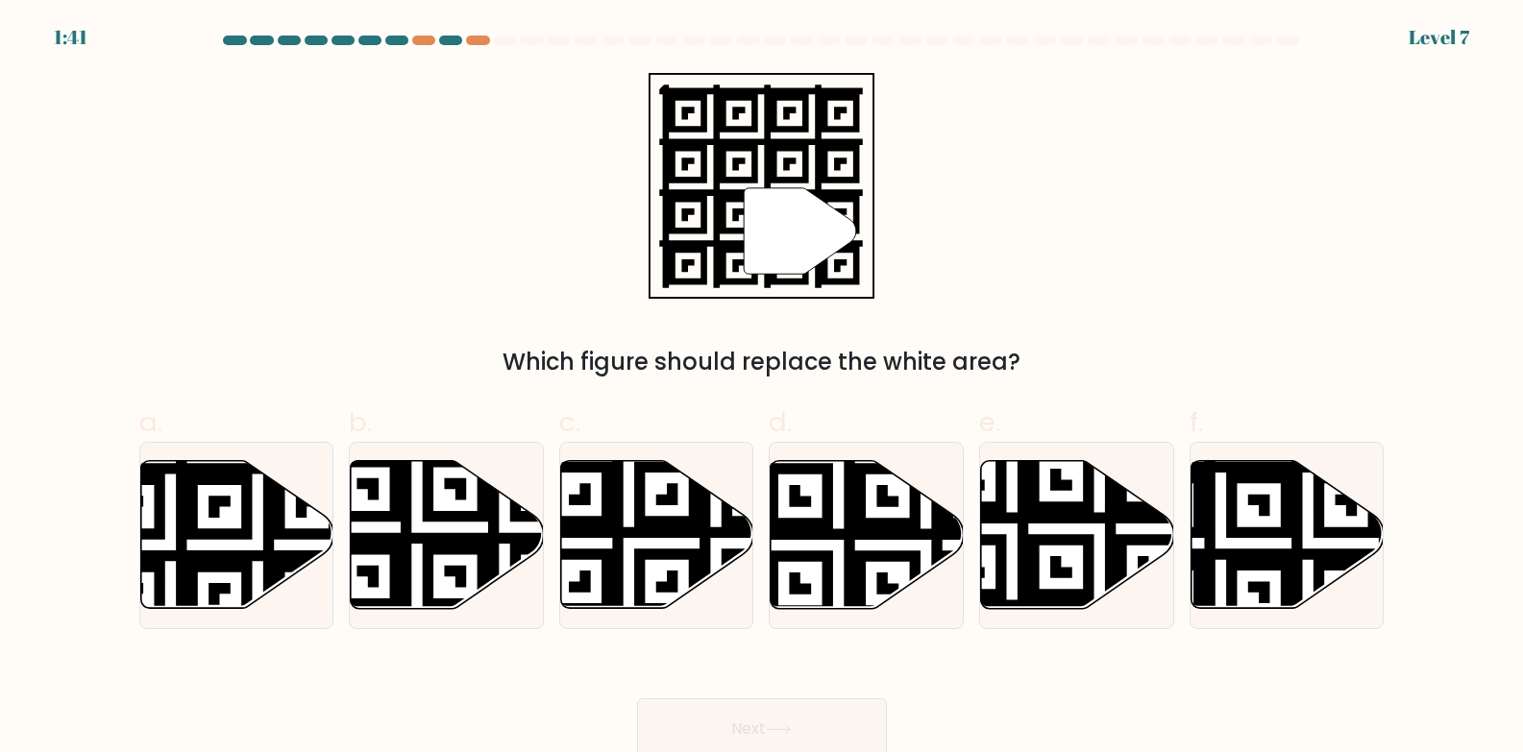
click at [1048, 245] on div "" Which figure should replace the white area?" at bounding box center [762, 226] width 1268 height 306
click at [1266, 557] on icon at bounding box center [1220, 456] width 350 height 350
click at [763, 389] on input "f." at bounding box center [762, 383] width 1 height 12
radio input "true"
click at [695, 733] on button "Next" at bounding box center [762, 728] width 250 height 61
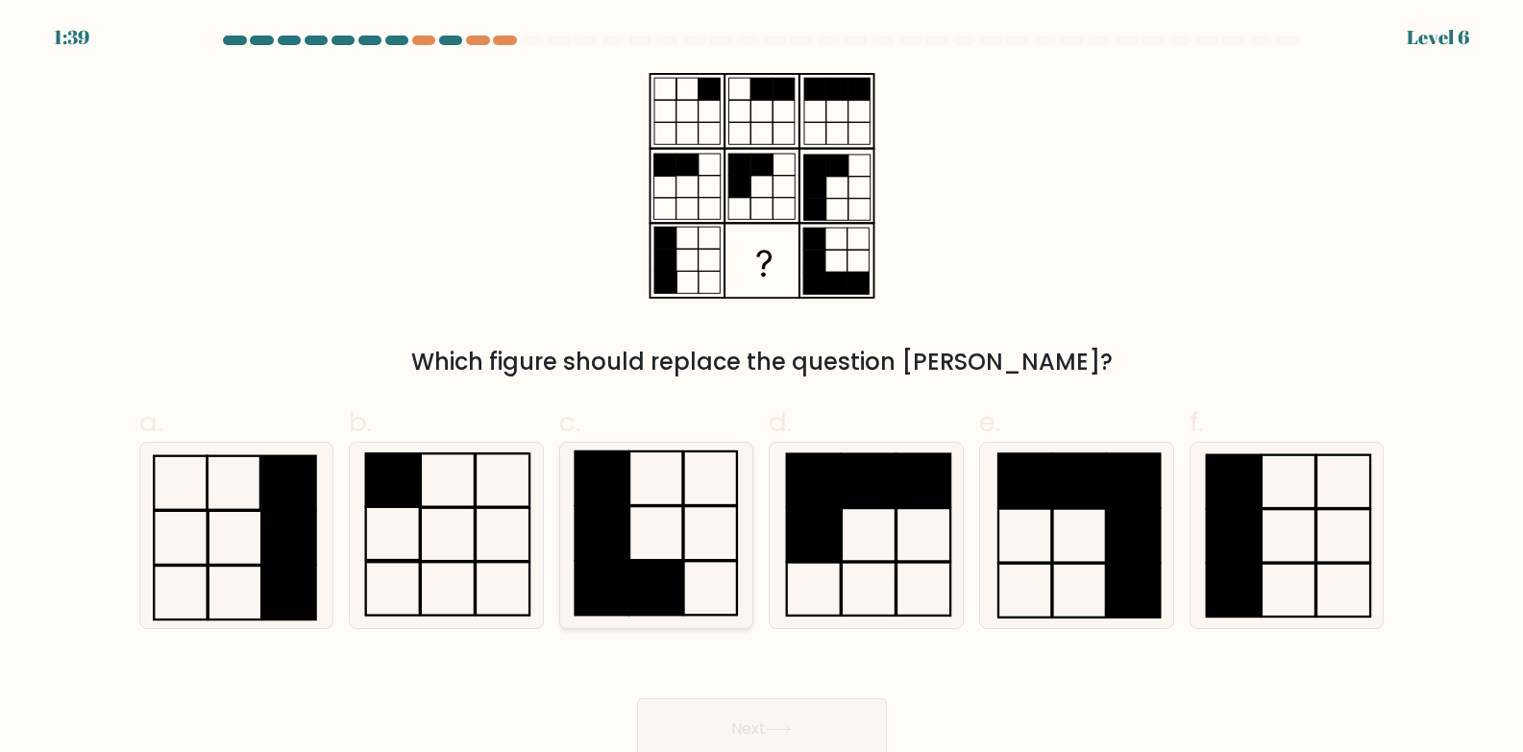
click at [658, 551] on icon at bounding box center [656, 535] width 185 height 185
click at [762, 389] on input "c." at bounding box center [762, 383] width 1 height 12
radio input "true"
click at [819, 731] on button "Next" at bounding box center [762, 728] width 250 height 61
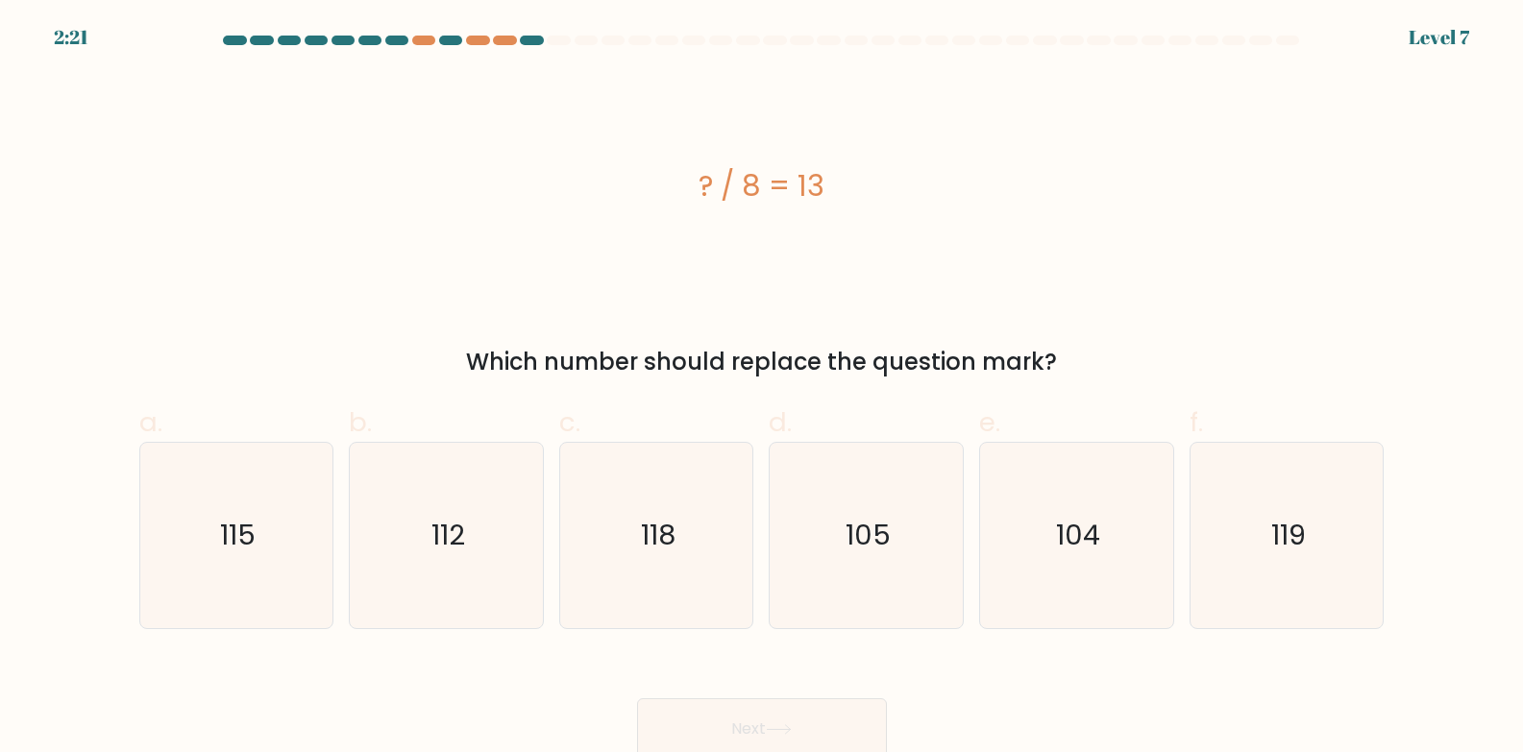
scroll to position [8, 0]
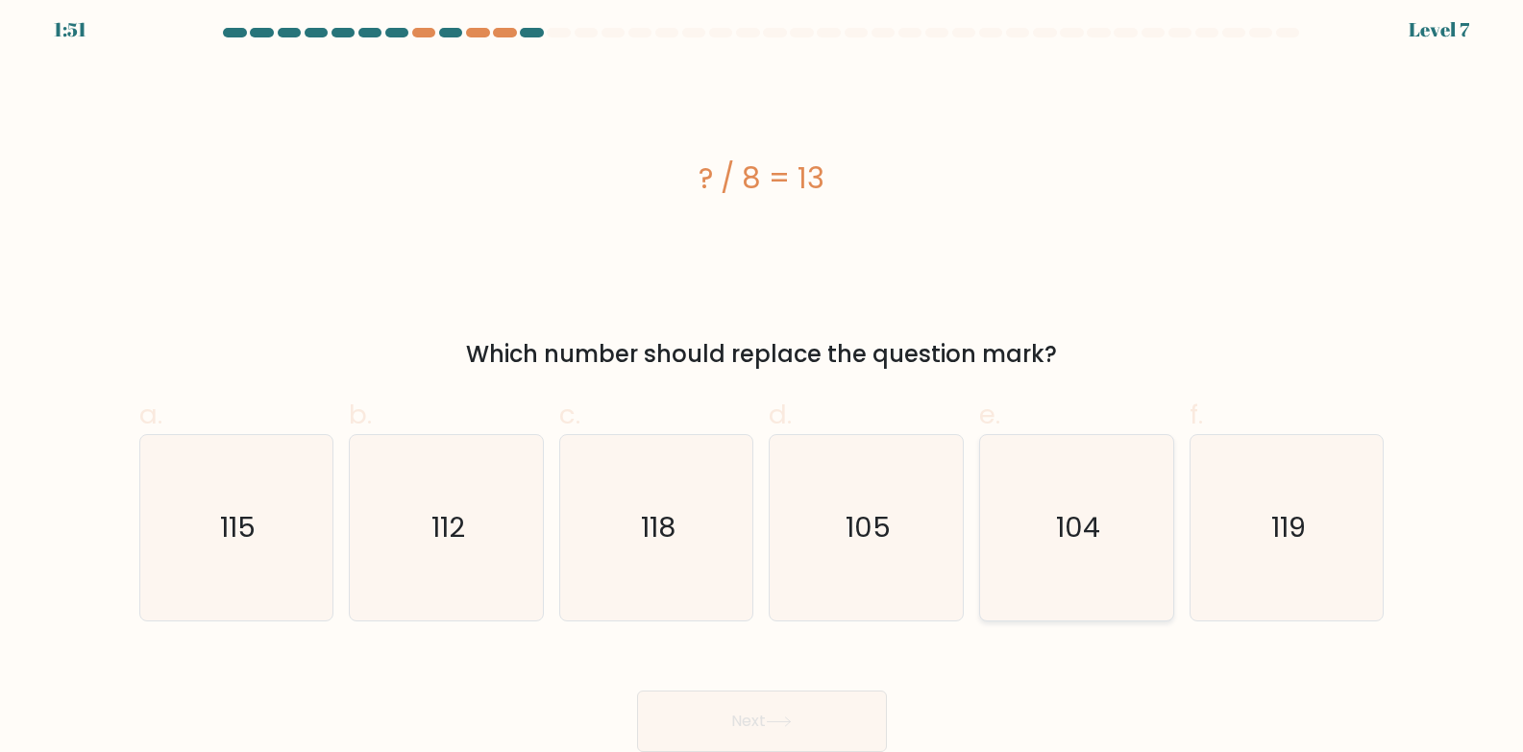
click at [1100, 471] on icon "104" at bounding box center [1076, 527] width 185 height 185
click at [763, 381] on input "e. 104" at bounding box center [762, 375] width 1 height 12
radio input "true"
click at [835, 722] on button "Next" at bounding box center [762, 721] width 250 height 61
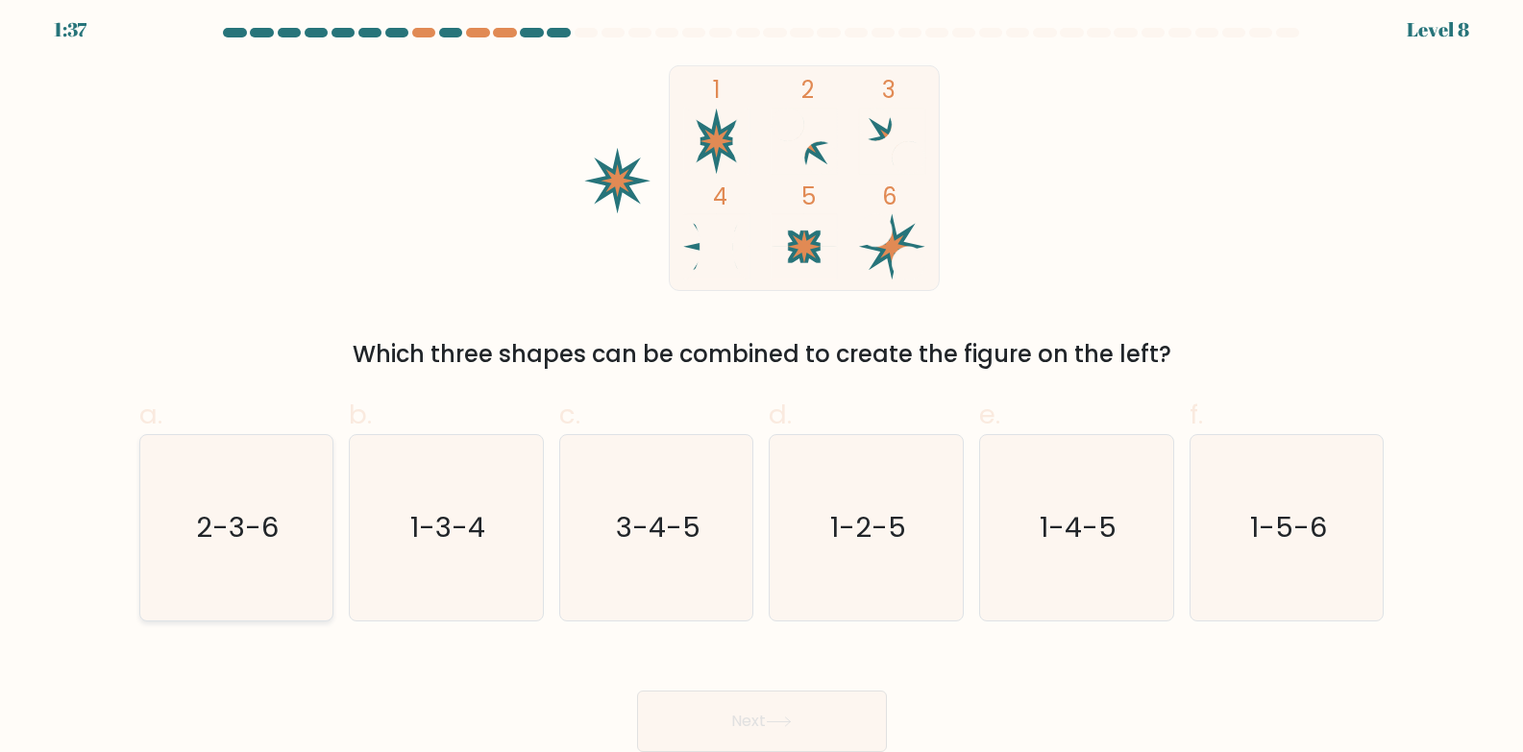
click at [150, 551] on icon "2-3-6" at bounding box center [235, 527] width 185 height 185
click at [762, 381] on input "a. 2-3-6" at bounding box center [762, 375] width 1 height 12
radio input "true"
click at [812, 727] on button "Next" at bounding box center [762, 721] width 250 height 61
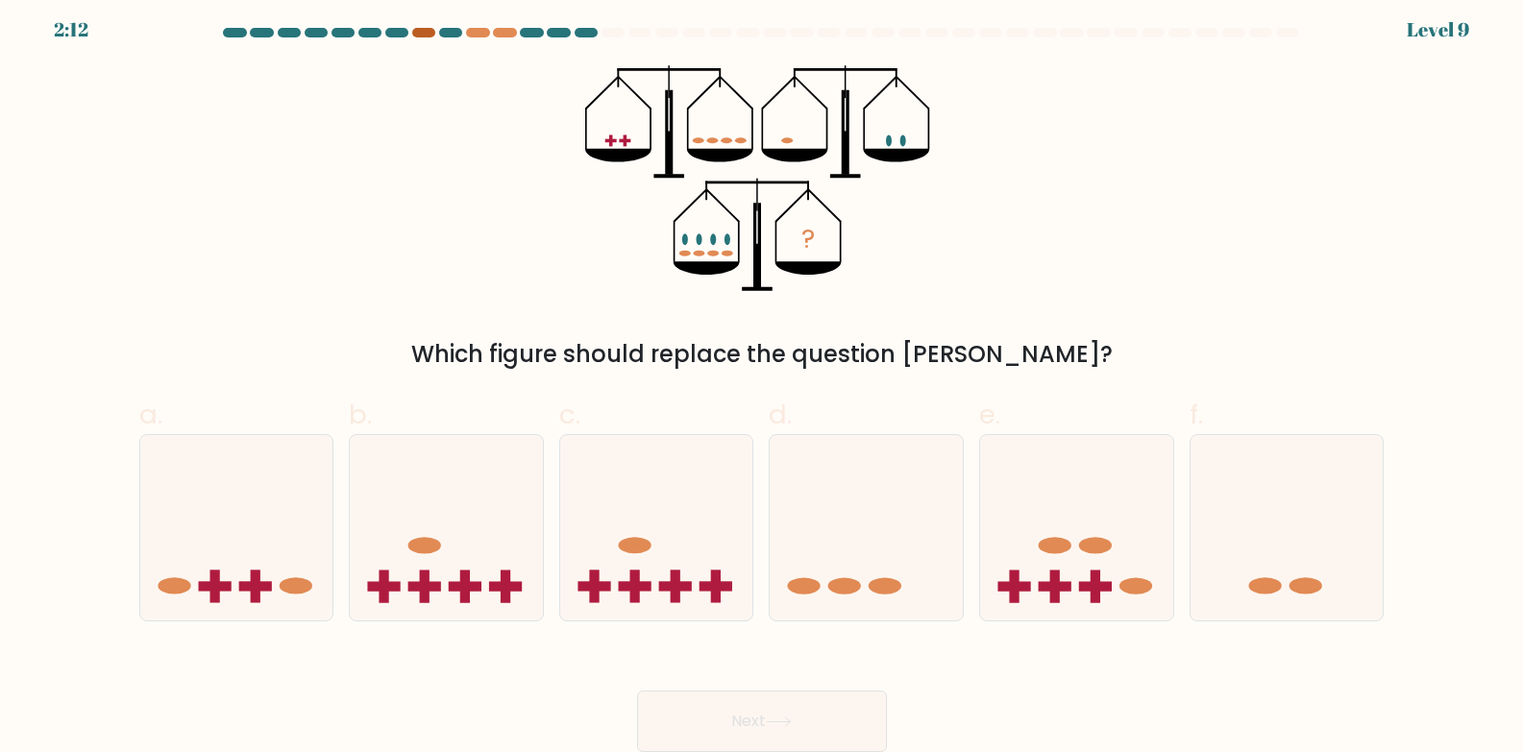
click at [419, 32] on div at bounding box center [423, 33] width 23 height 10
click at [503, 38] on div at bounding box center [762, 36] width 1268 height 17
click at [1339, 238] on div "? Which figure should replace the question mark?" at bounding box center [762, 218] width 1268 height 306
click at [697, 542] on icon at bounding box center [656, 528] width 193 height 159
click at [762, 381] on input "c." at bounding box center [762, 375] width 1 height 12
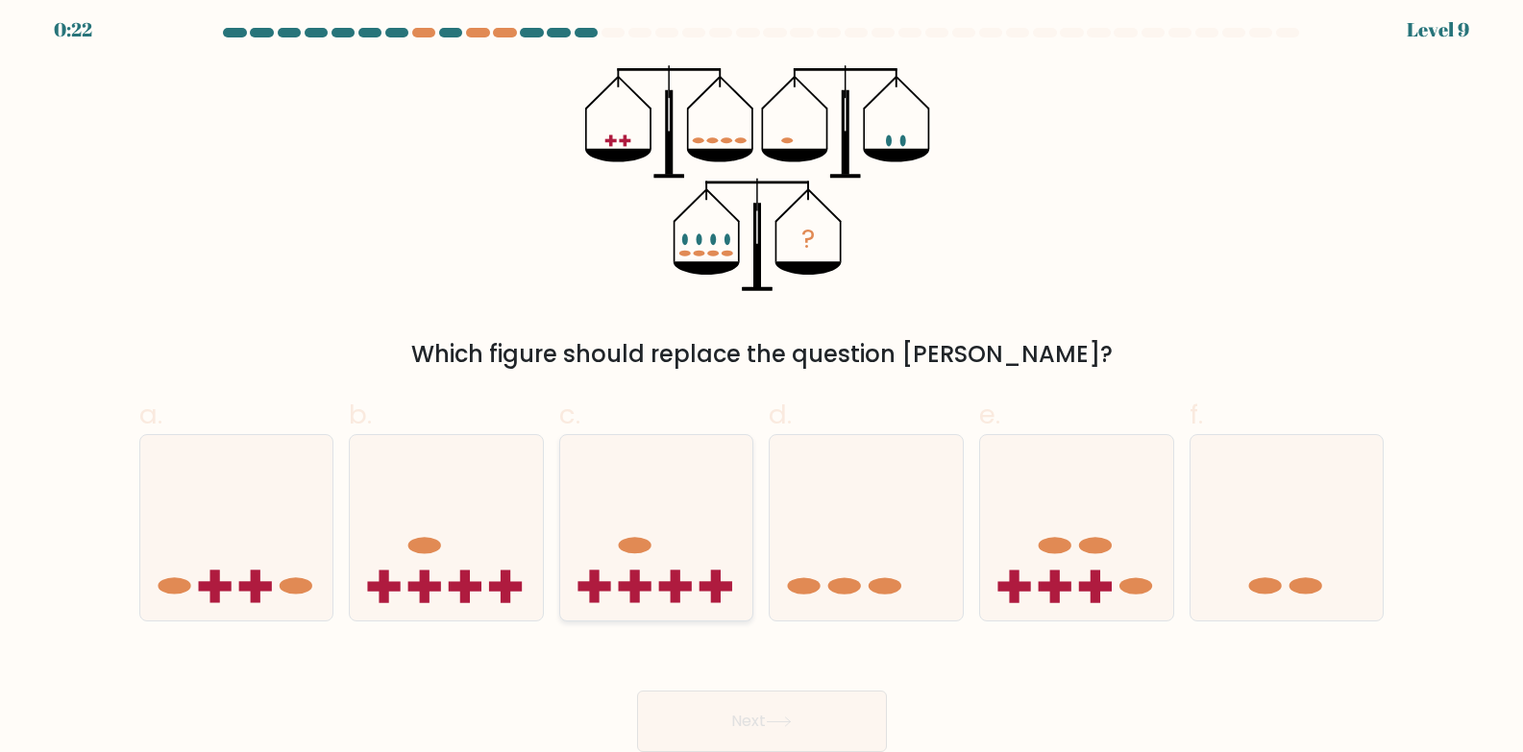
radio input "true"
click at [819, 718] on button "Next" at bounding box center [762, 721] width 250 height 61
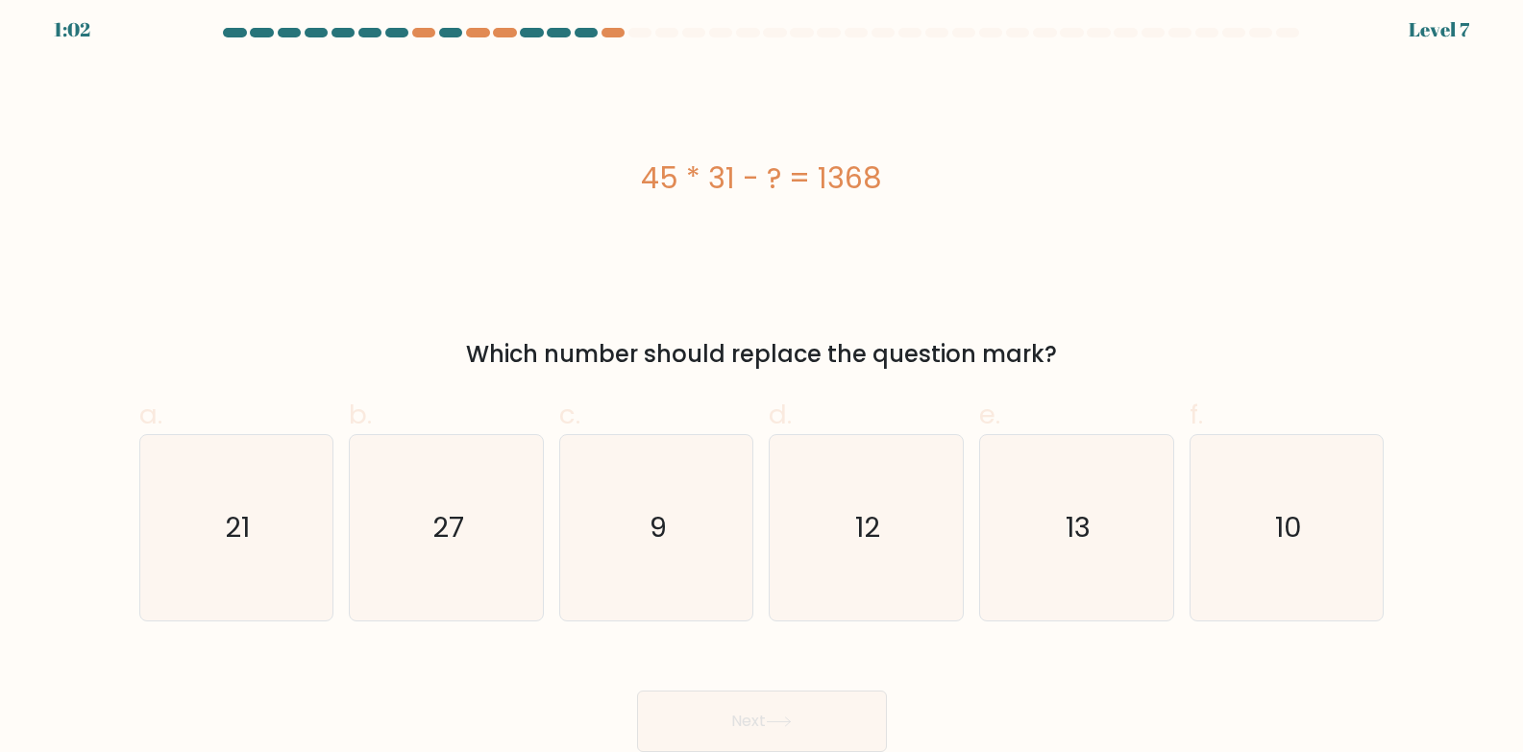
drag, startPoint x: 885, startPoint y: 184, endPoint x: 862, endPoint y: 187, distance: 23.2
click at [862, 187] on div "45 * 31 - ? = 1368" at bounding box center [761, 178] width 1245 height 43
click at [767, 189] on div "45 * 31 - ? = 1368" at bounding box center [761, 178] width 1245 height 43
click at [773, 321] on div "45 * 31 - ? = 1368 Which number should replace the question mark?" at bounding box center [762, 218] width 1268 height 306
click at [602, 406] on label "c. 9" at bounding box center [656, 508] width 195 height 227
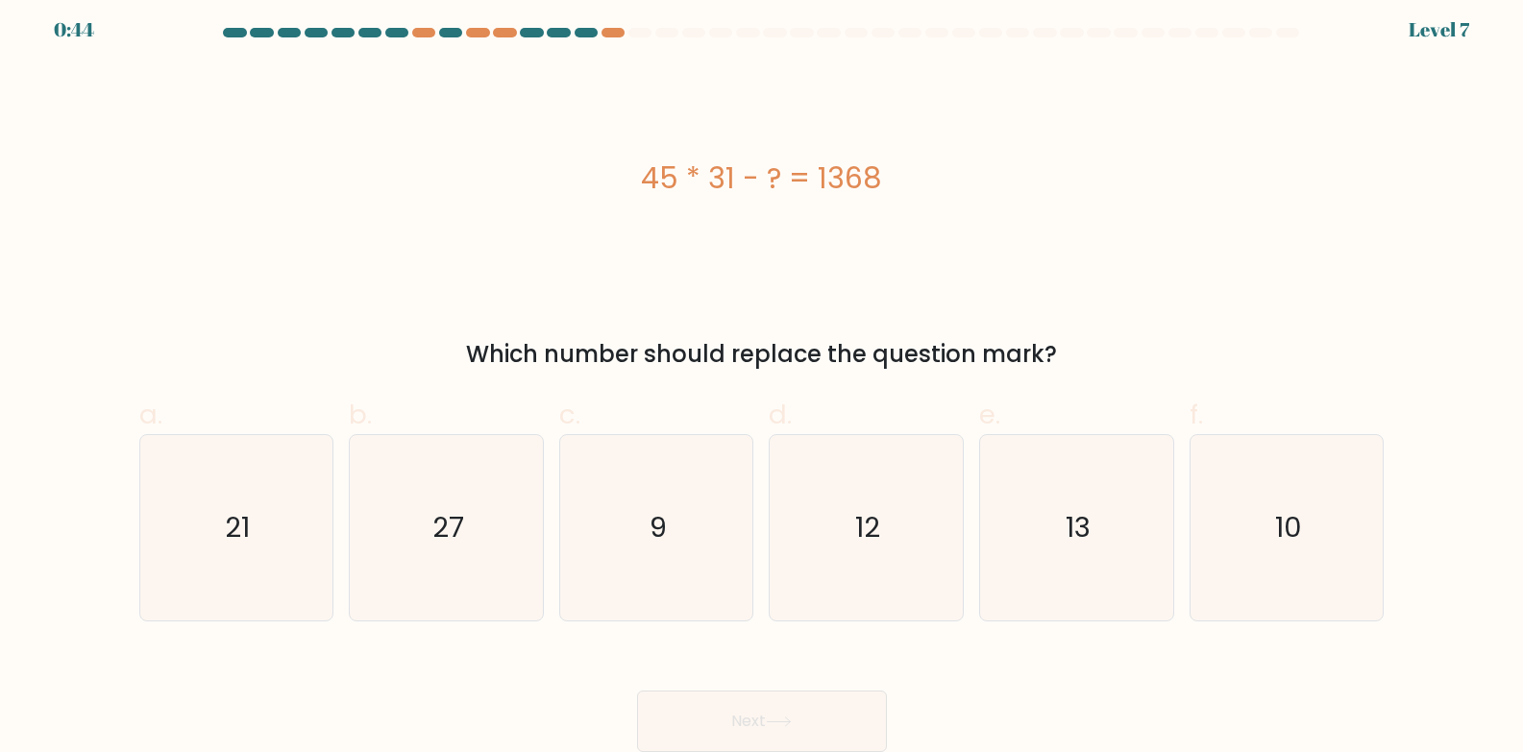
click at [762, 381] on input "c. 9" at bounding box center [762, 375] width 1 height 12
radio input "true"
click at [1452, 284] on form "a. 9" at bounding box center [761, 390] width 1523 height 724
click at [431, 596] on icon "27" at bounding box center [446, 527] width 185 height 185
click at [762, 381] on input "b. 27" at bounding box center [762, 375] width 1 height 12
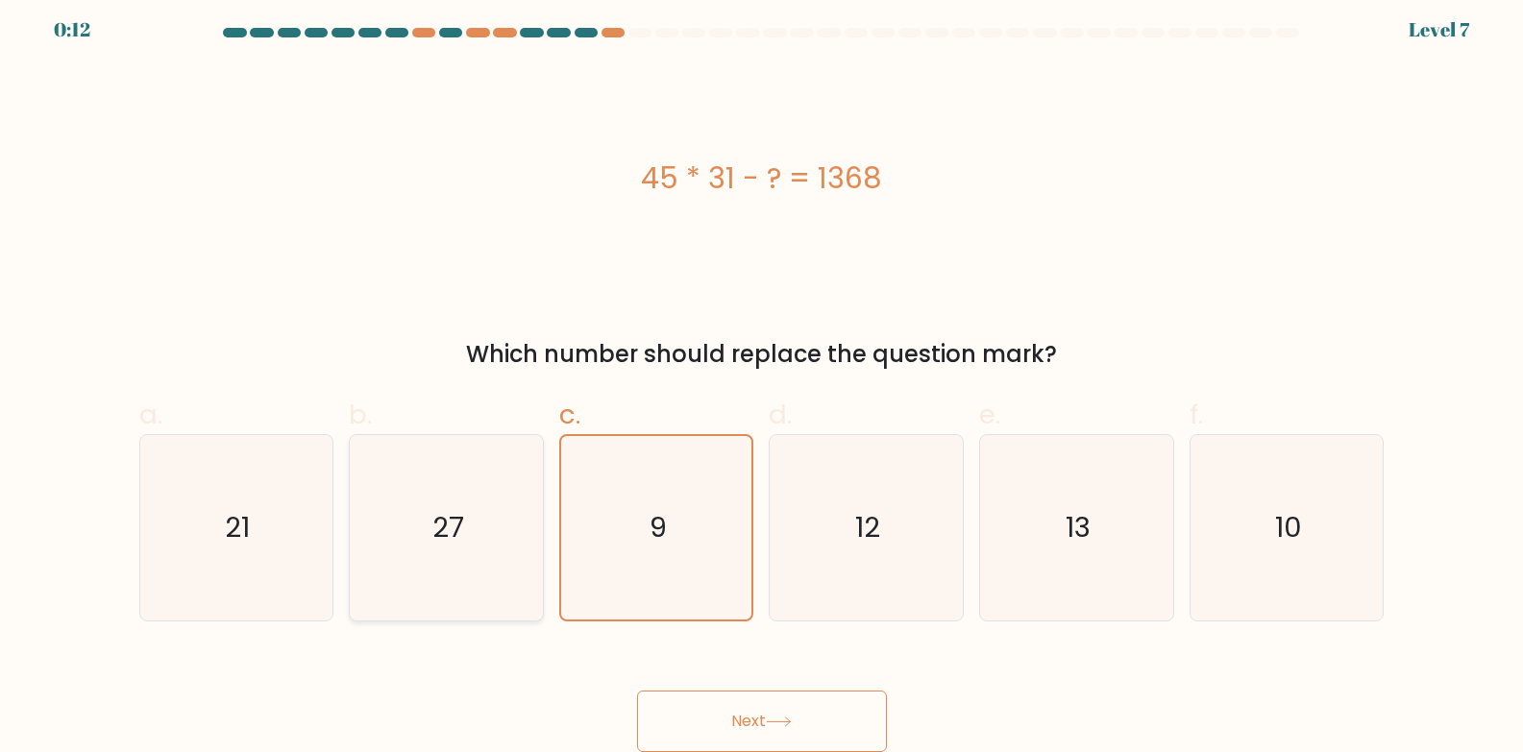
radio input "true"
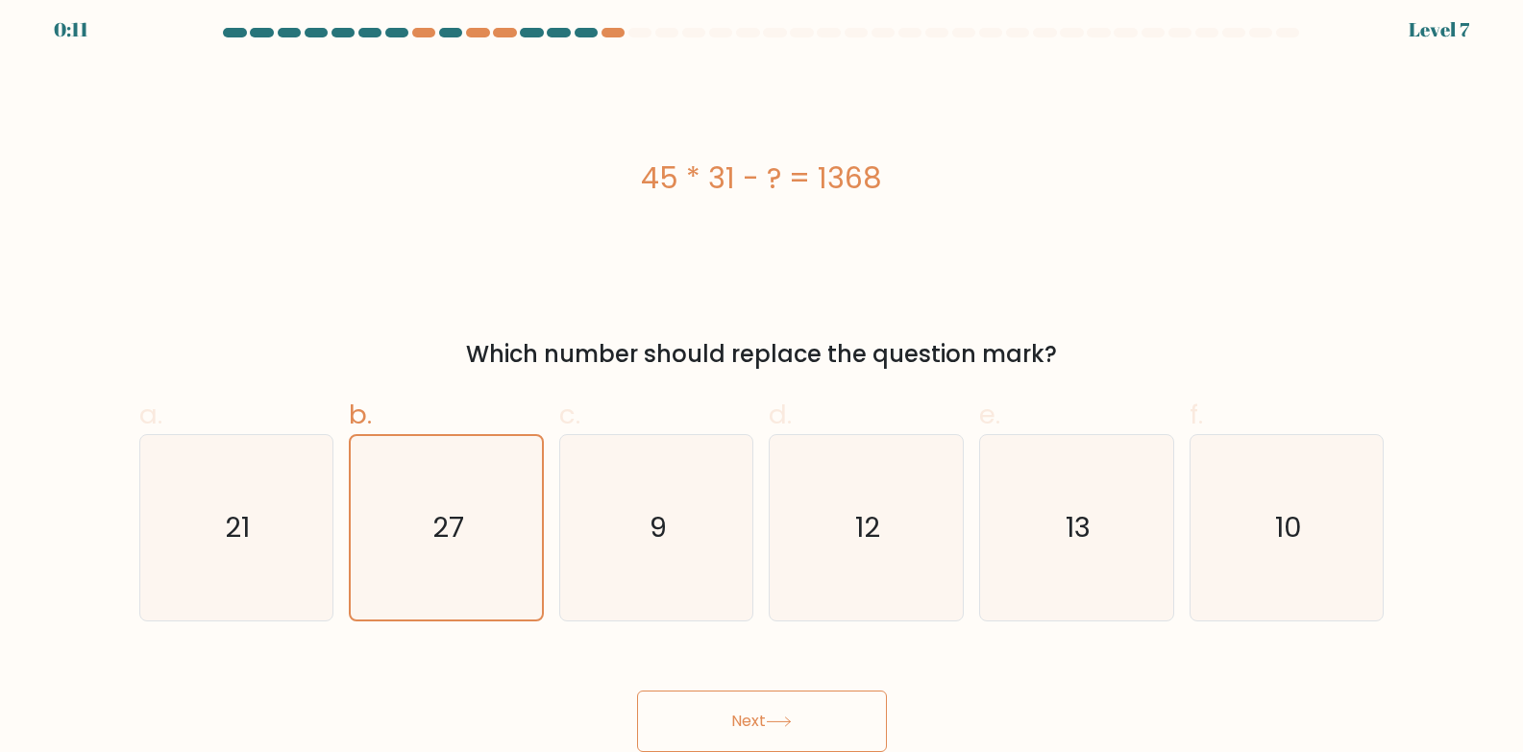
click at [733, 698] on button "Next" at bounding box center [762, 721] width 250 height 61
